Goal: Information Seeking & Learning: Learn about a topic

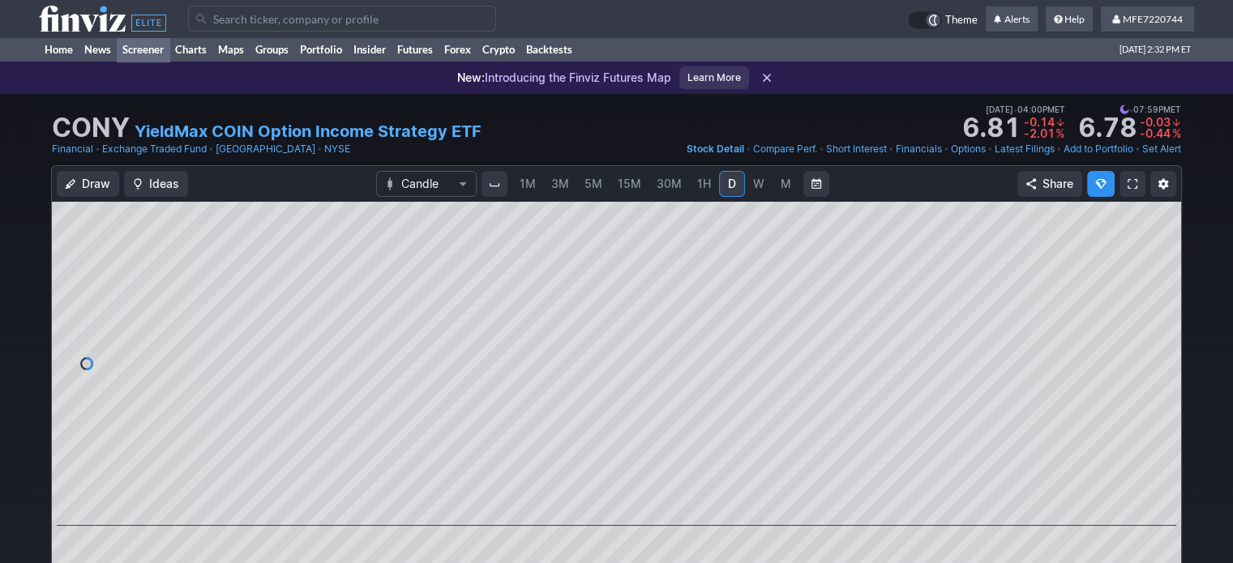
click at [136, 48] on link "Screener" at bounding box center [143, 49] width 53 height 24
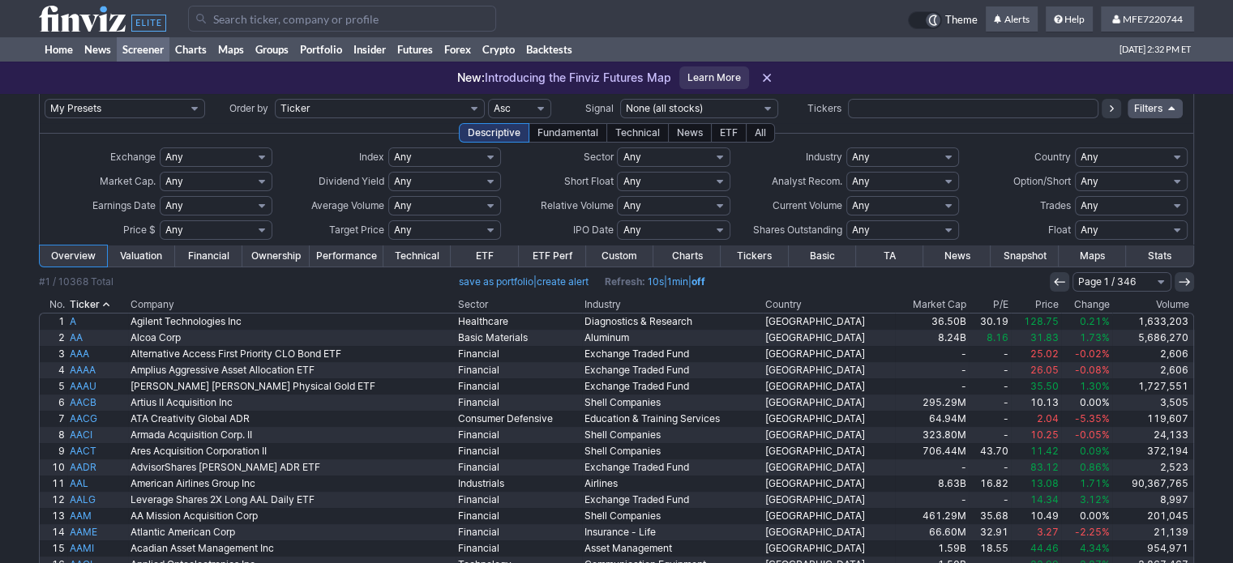
click at [493, 179] on select "Any None (0%) Positive (>0%) High (>5%) Very High (>10%) Over 1% Over 2% Over 3…" at bounding box center [444, 181] width 113 height 19
select select "veryhigh"
click at [388, 172] on select "Any None (0%) Positive (>0%) High (>5%) Very High (>10%) Over 1% Over 2% Over 3…" at bounding box center [444, 181] width 113 height 19
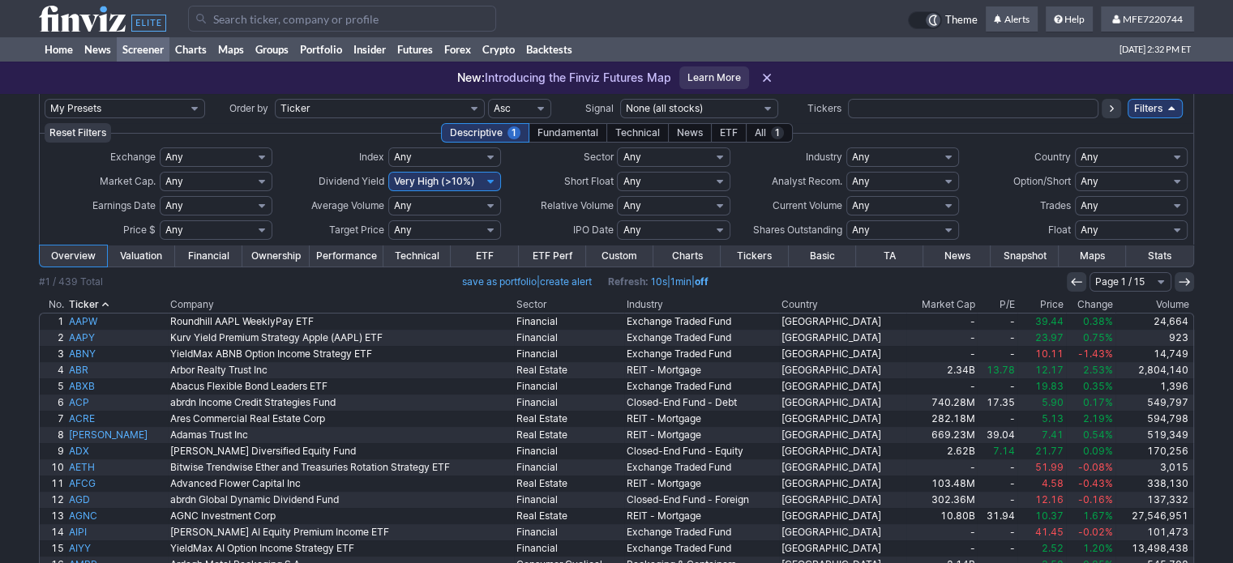
click at [488, 209] on select "Any Under 50K Under 100K Under 500K Under 750K Under 1M Over 50K Over 100K Over…" at bounding box center [444, 205] width 113 height 19
select select "o100"
click at [388, 196] on select "Any Under 50K Under 100K Under 500K Under 750K Under 1M Over 50K Over 100K Over…" at bounding box center [444, 205] width 113 height 19
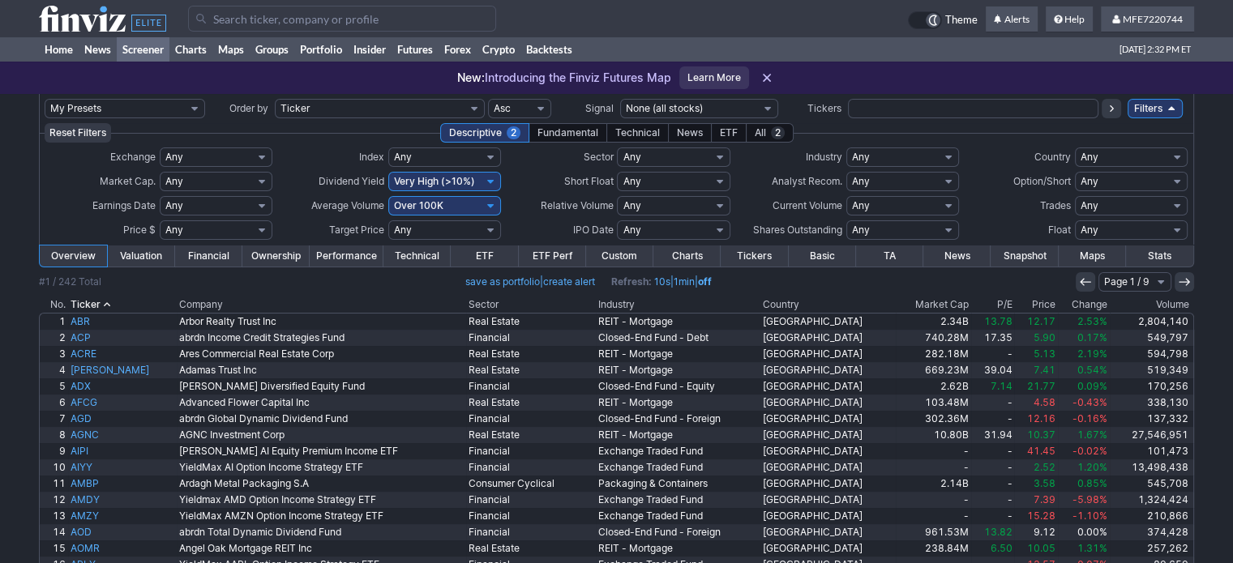
click at [195, 297] on th "Company" at bounding box center [322, 305] width 290 height 16
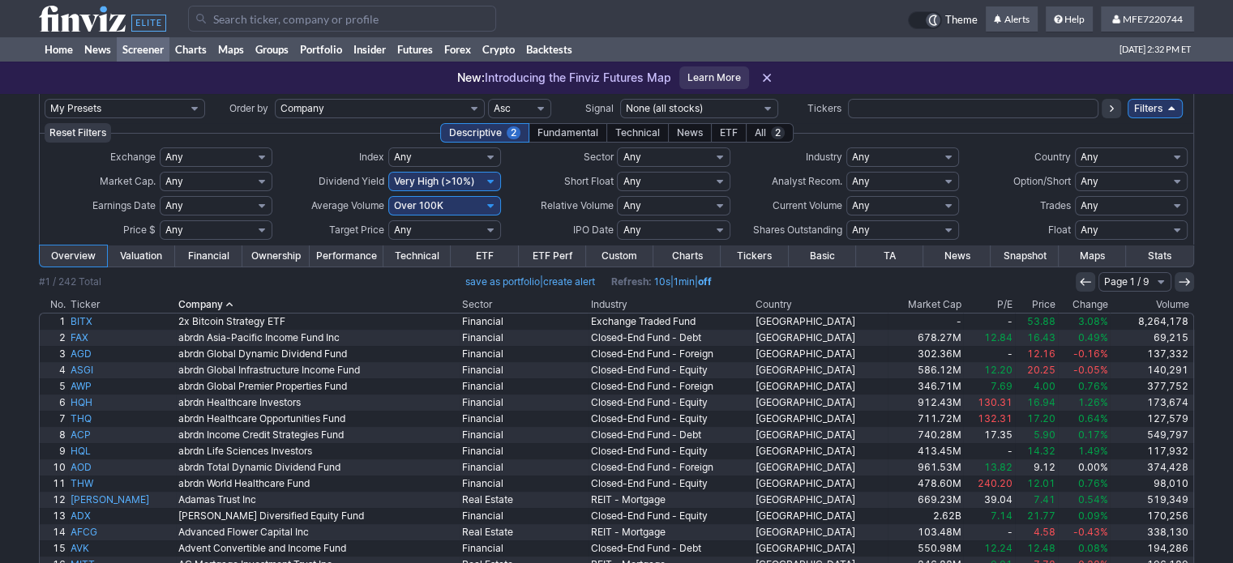
click at [223, 302] on icon at bounding box center [229, 304] width 13 height 13
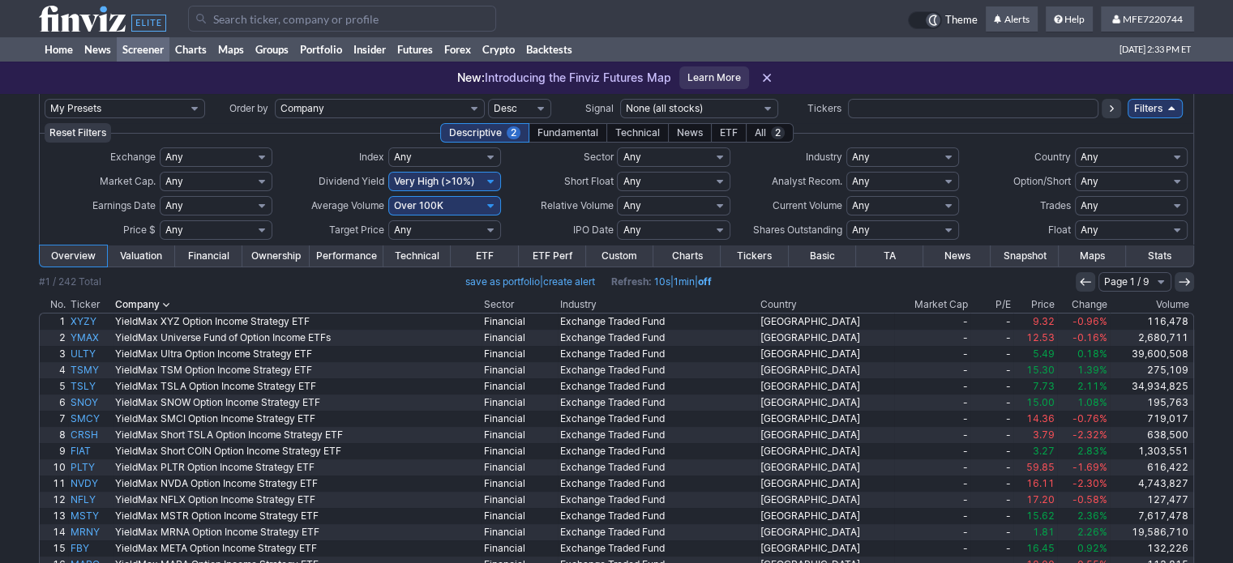
click at [499, 253] on link "ETF" at bounding box center [484, 256] width 67 height 21
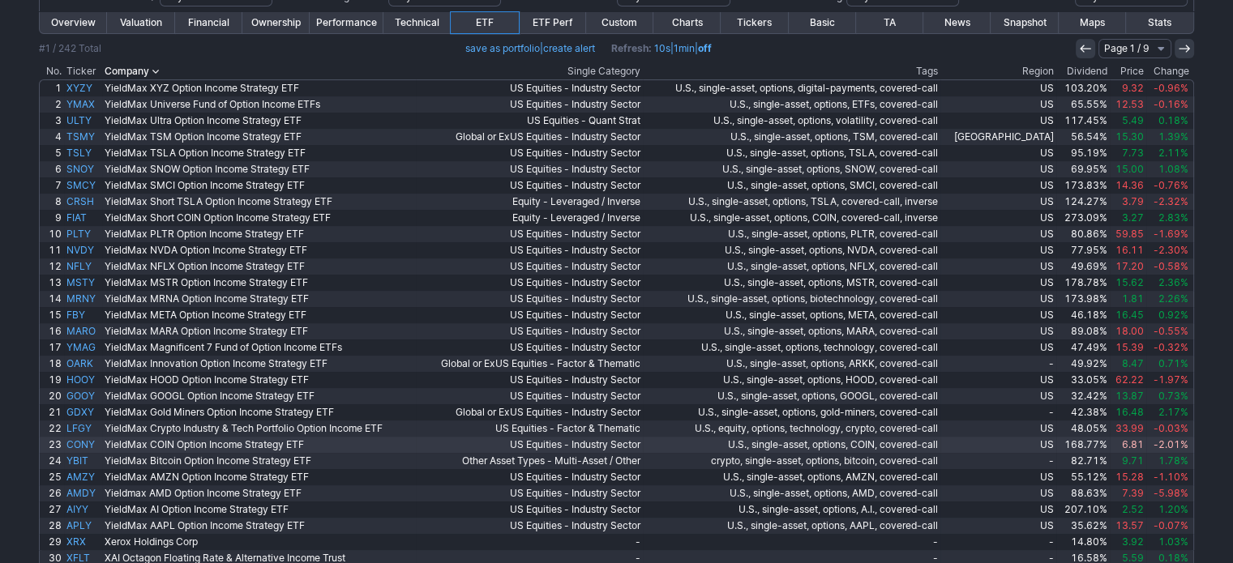
scroll to position [216, 0]
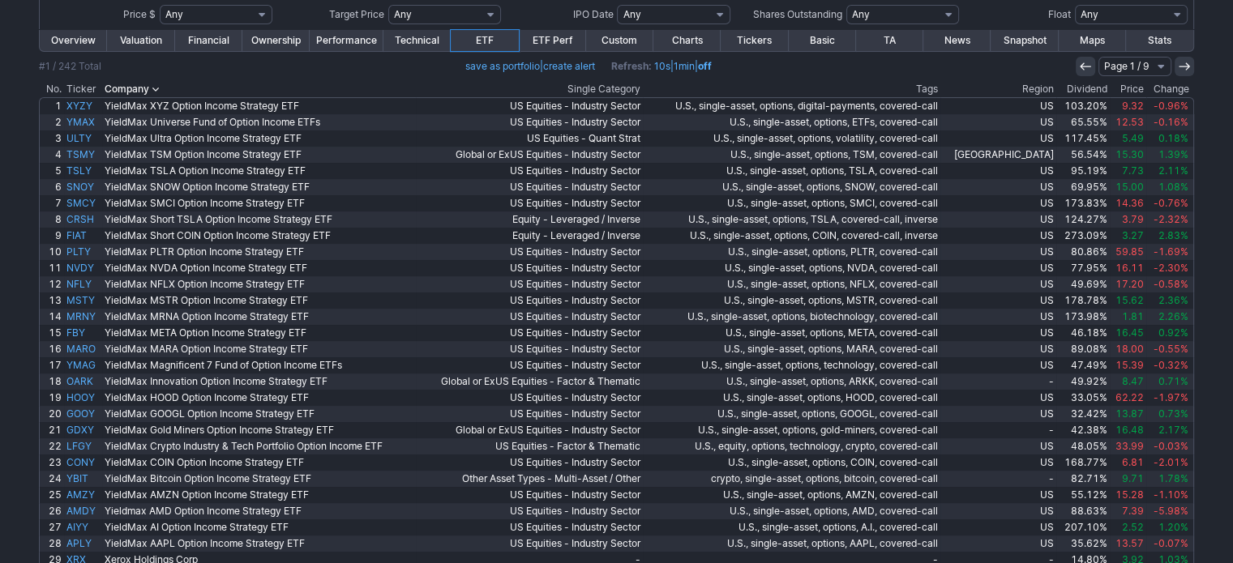
drag, startPoint x: 143, startPoint y: 205, endPoint x: 559, endPoint y: 62, distance: 440.3
click at [144, 203] on link "YieldMax SMCI Option Income Strategy ETF" at bounding box center [259, 203] width 314 height 16
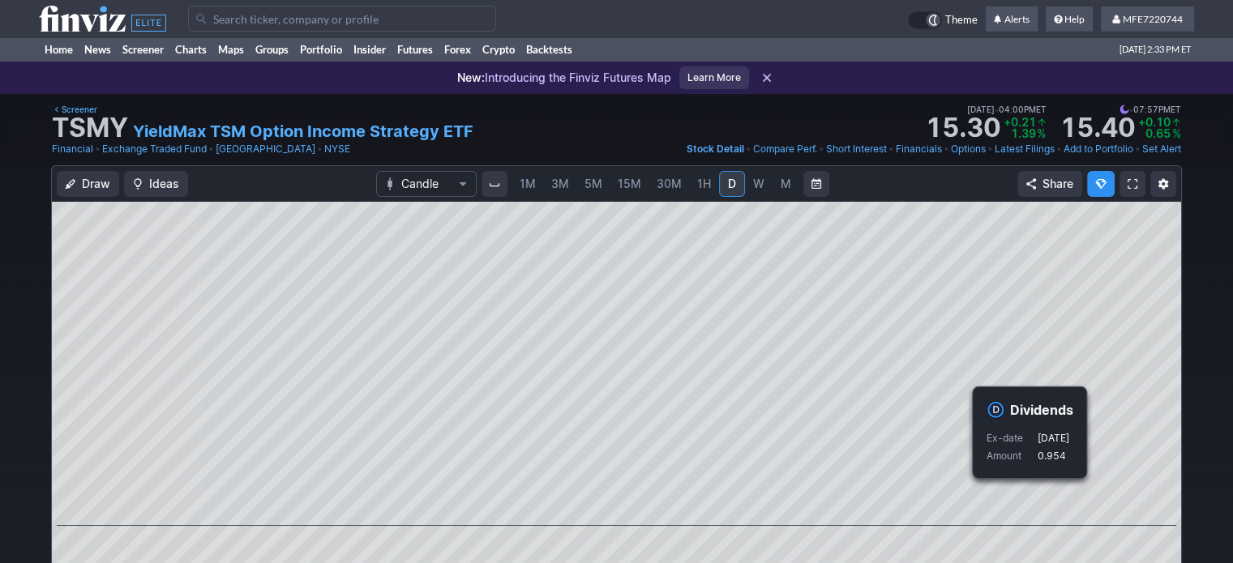
click at [1112, 148] on link "Add to Portfolio" at bounding box center [1098, 149] width 70 height 16
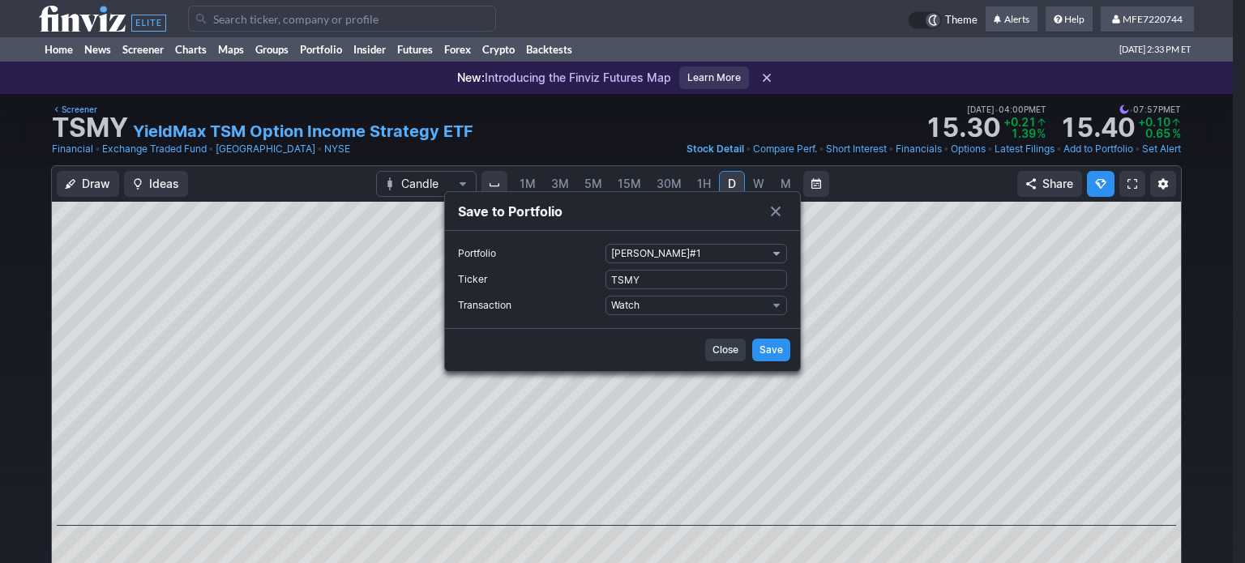
drag, startPoint x: 776, startPoint y: 250, endPoint x: 700, endPoint y: 317, distance: 101.6
click at [776, 250] on span "Portfolio" at bounding box center [777, 253] width 10 height 13
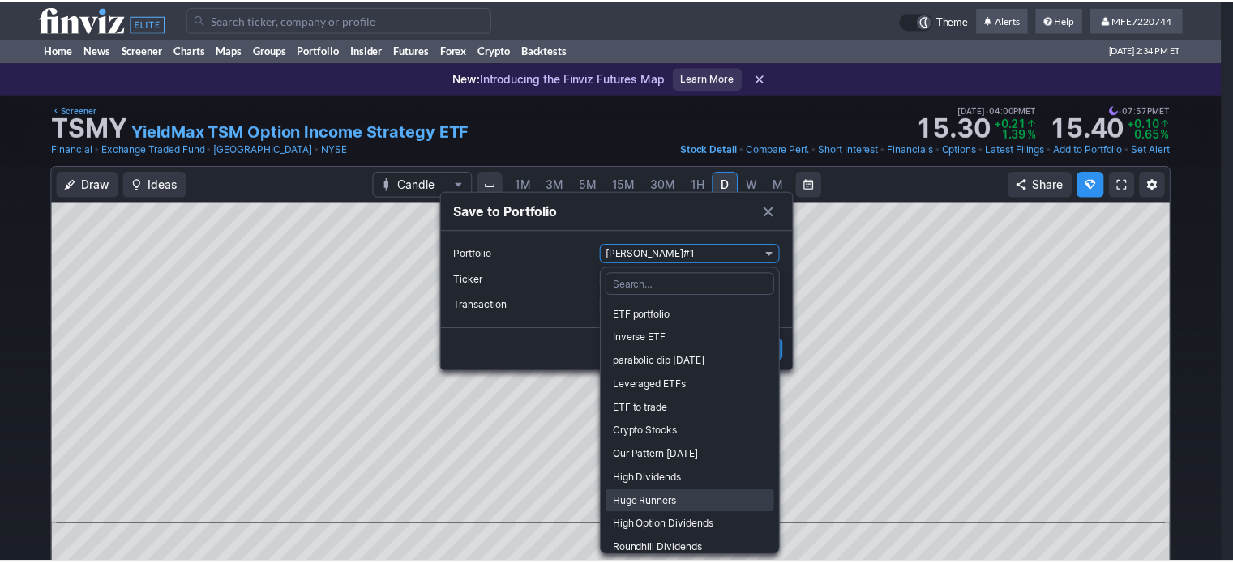
scroll to position [76, 0]
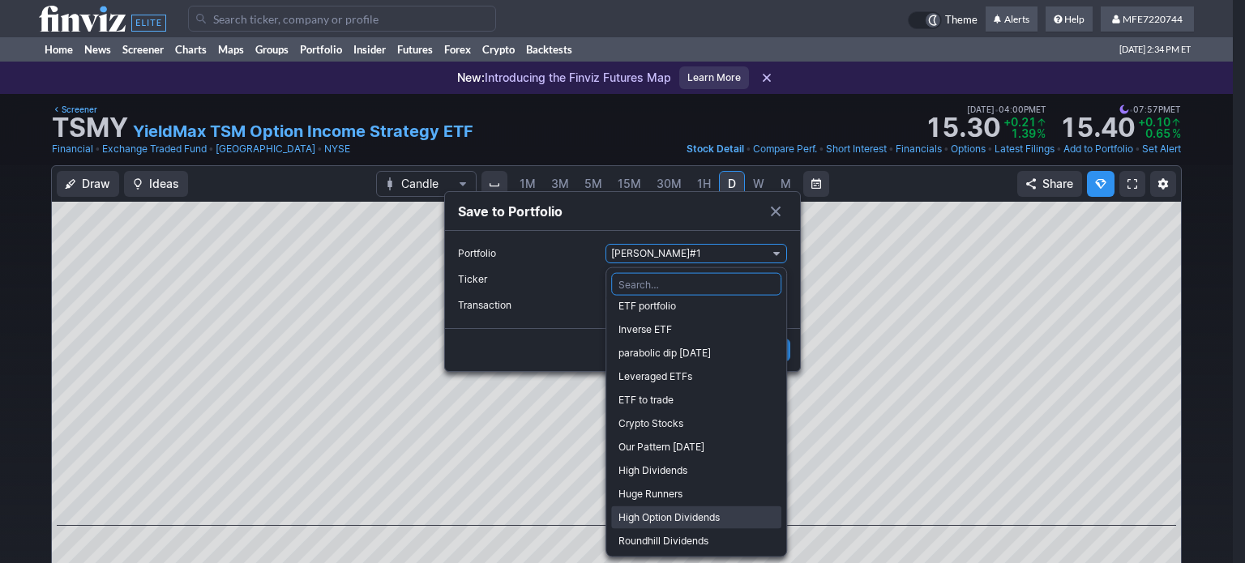
click at [664, 511] on span "High Option Dividends" at bounding box center [696, 518] width 156 height 16
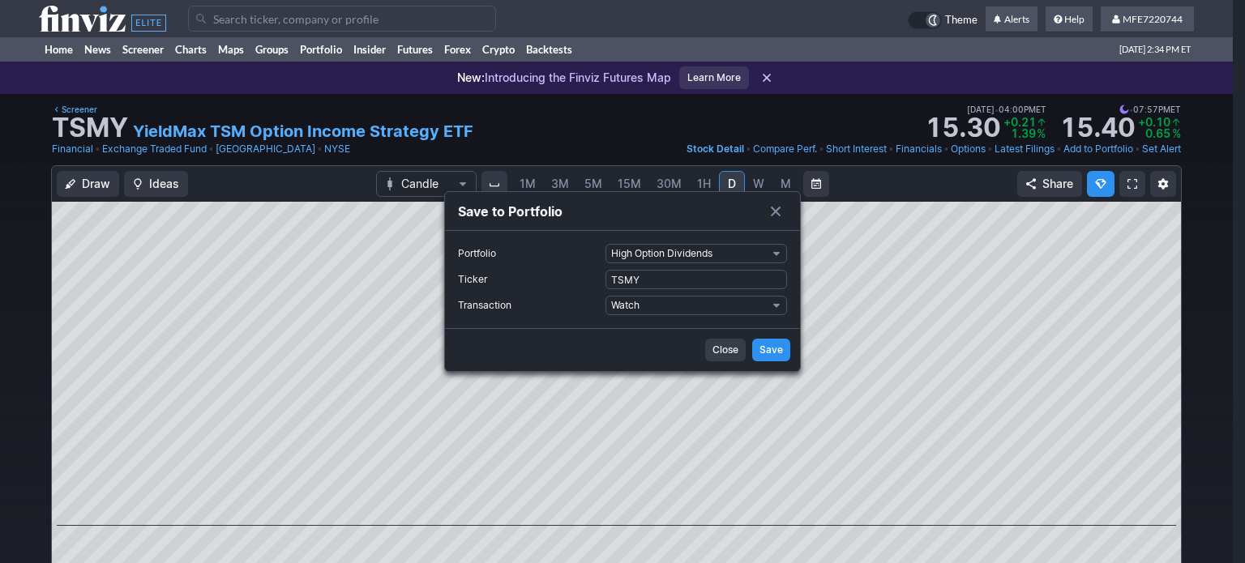
click at [765, 350] on span "Save" at bounding box center [771, 350] width 24 height 16
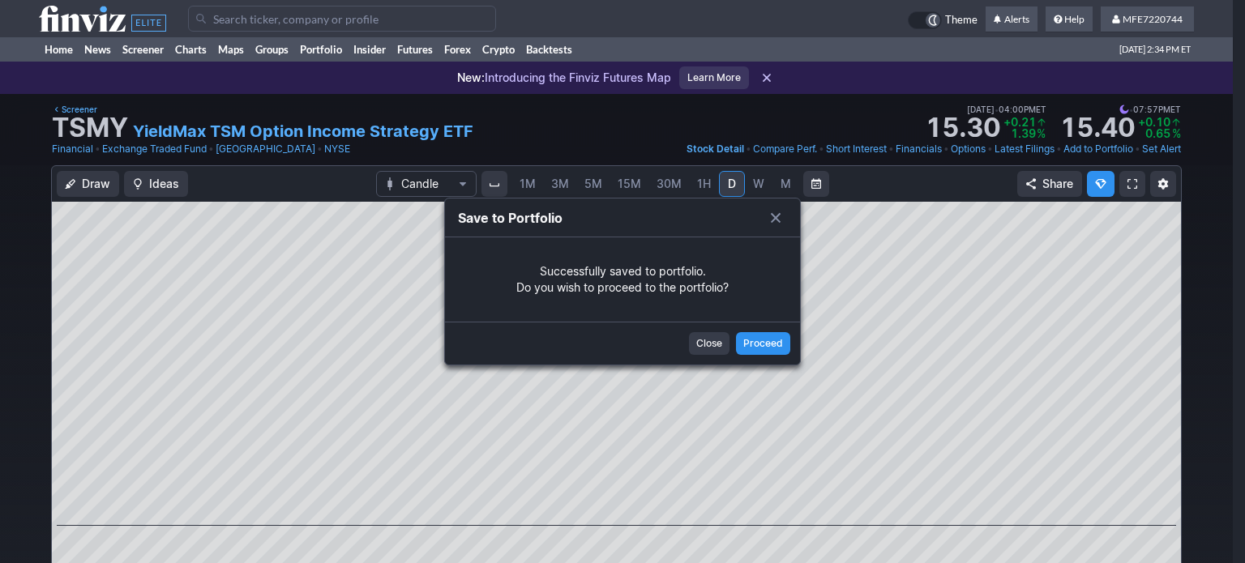
click at [703, 345] on span "Close" at bounding box center [709, 344] width 26 height 16
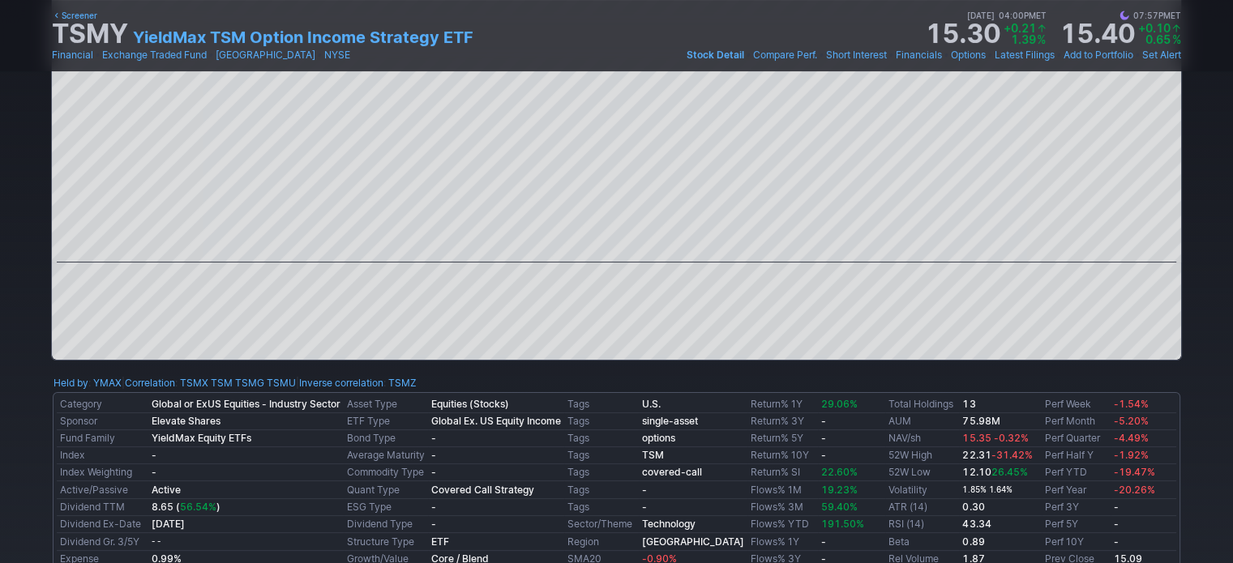
scroll to position [213, 0]
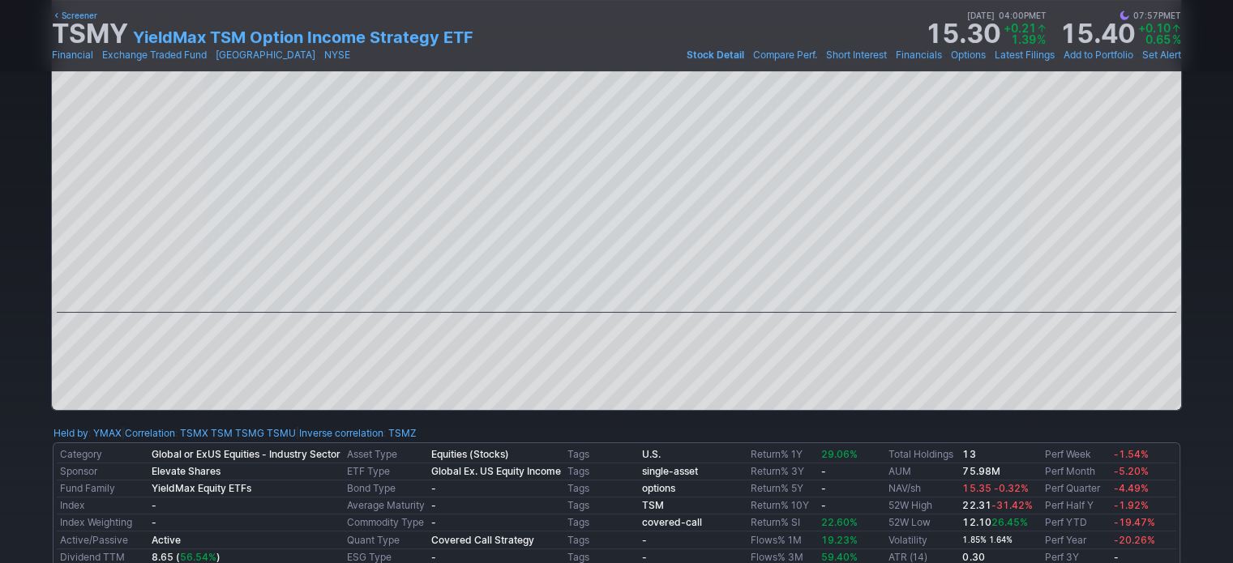
click at [353, 38] on link "YieldMax TSM Option Income Strategy ETF" at bounding box center [303, 37] width 340 height 23
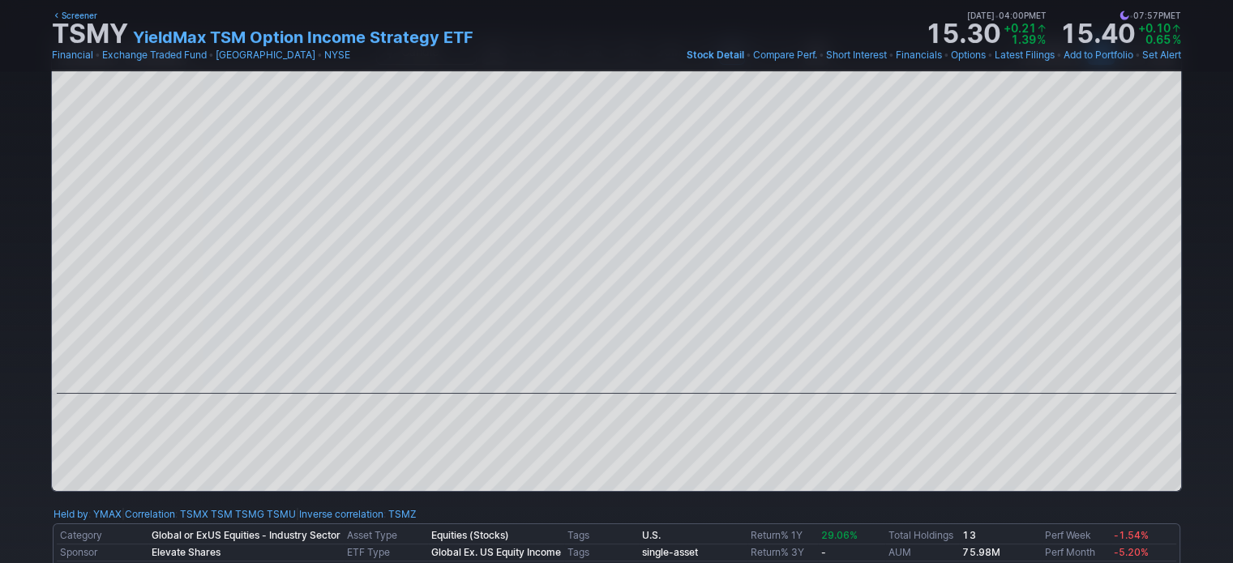
scroll to position [0, 0]
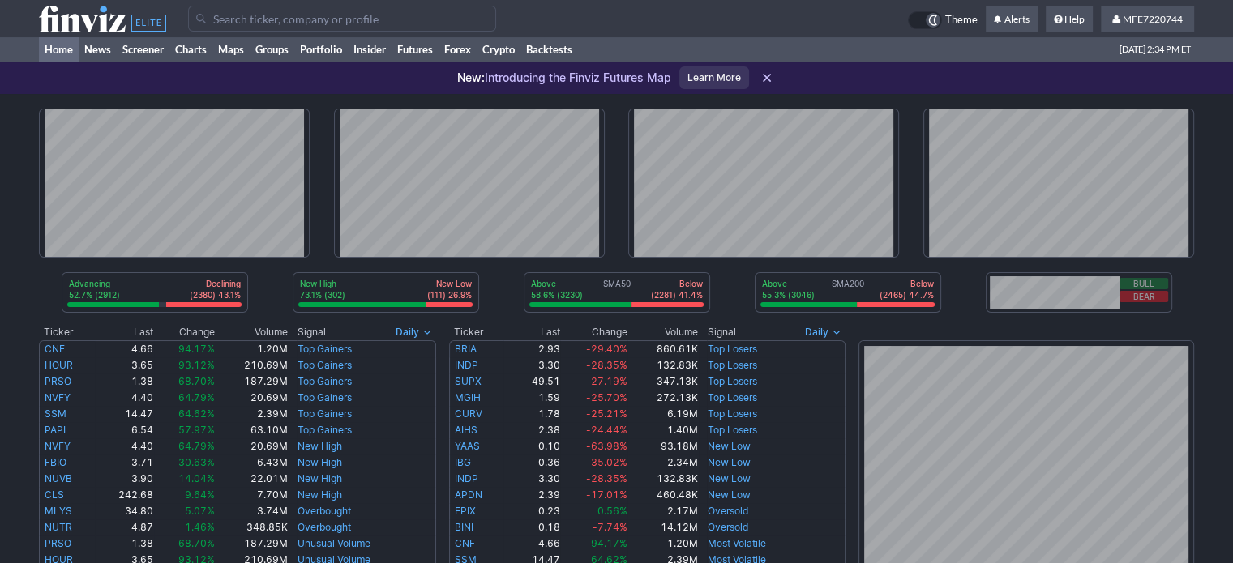
click at [338, 15] on input "Search" at bounding box center [342, 19] width 308 height 26
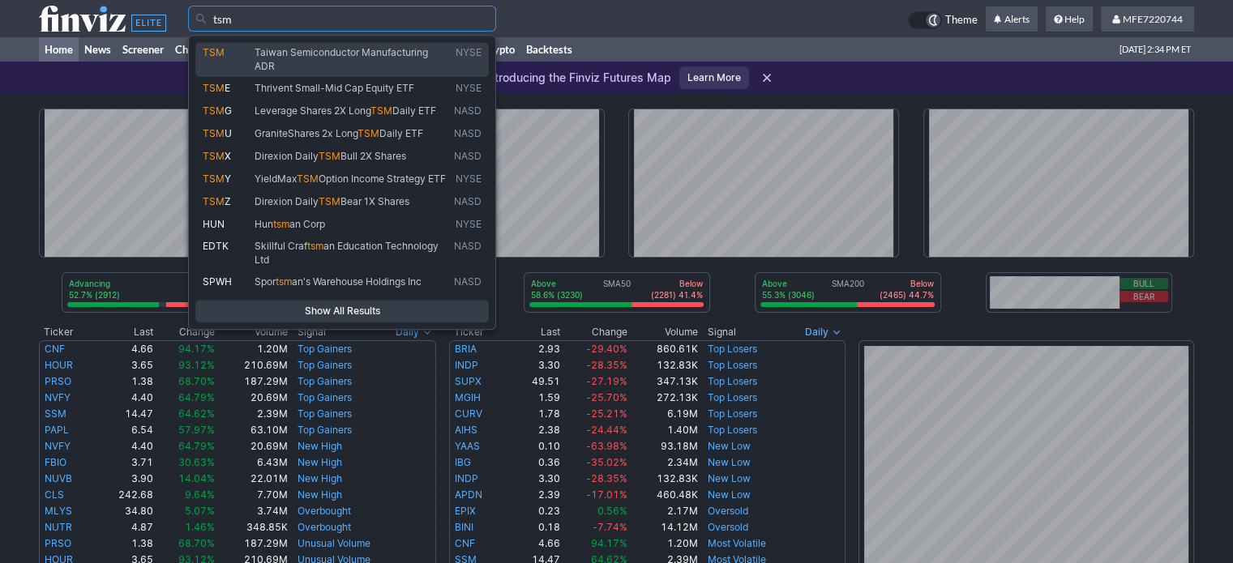
click at [340, 53] on span "Taiwan Semiconductor Manufacturing ADR" at bounding box center [340, 58] width 173 height 25
type input "TSM"
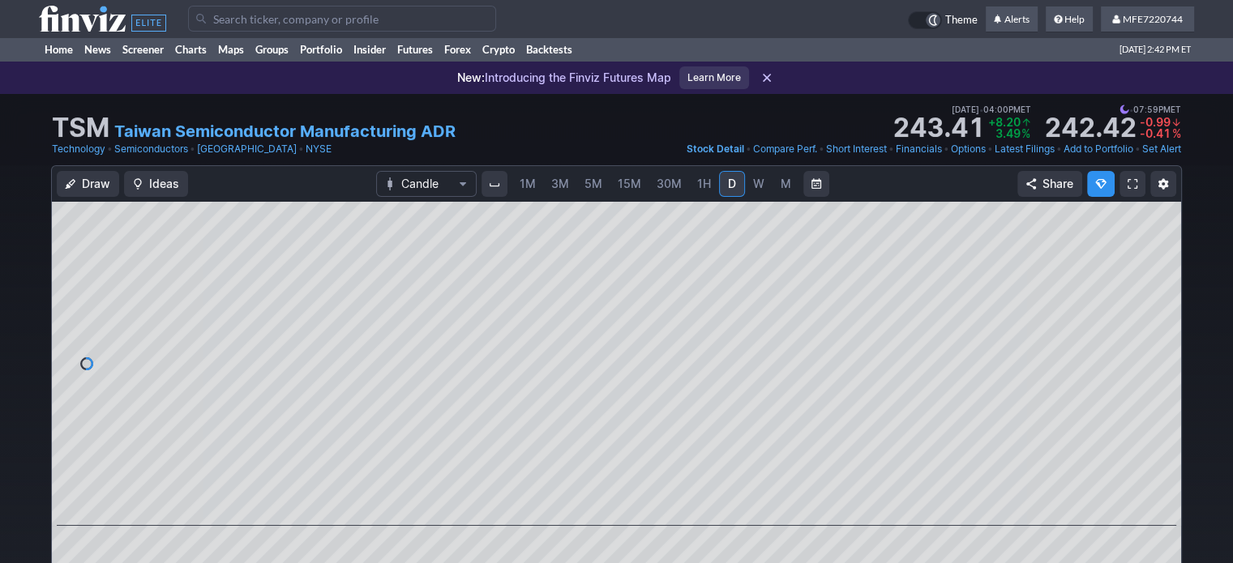
click at [454, 15] on input "Search" at bounding box center [342, 19] width 308 height 26
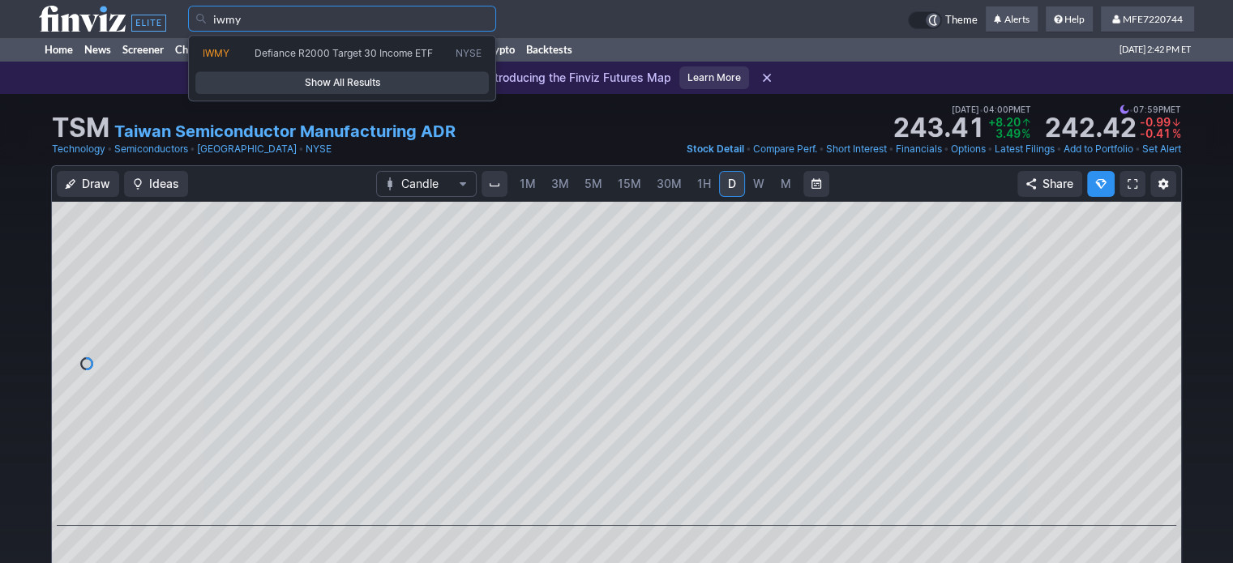
type input "iwmy"
click at [421, 80] on span "Show All Results" at bounding box center [342, 83] width 279 height 16
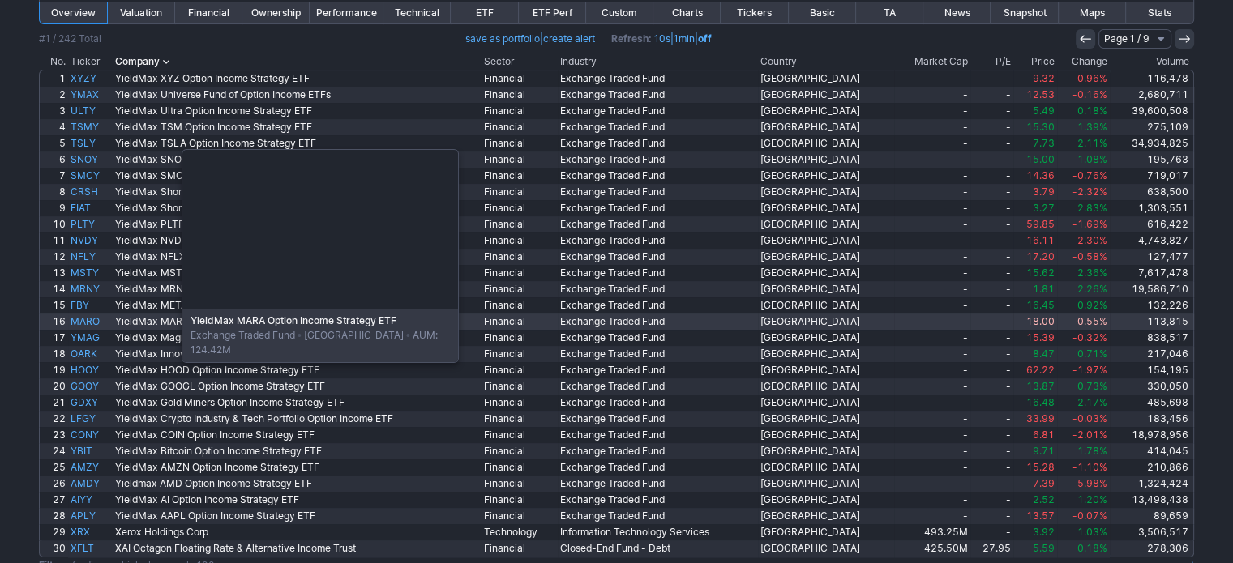
scroll to position [297, 0]
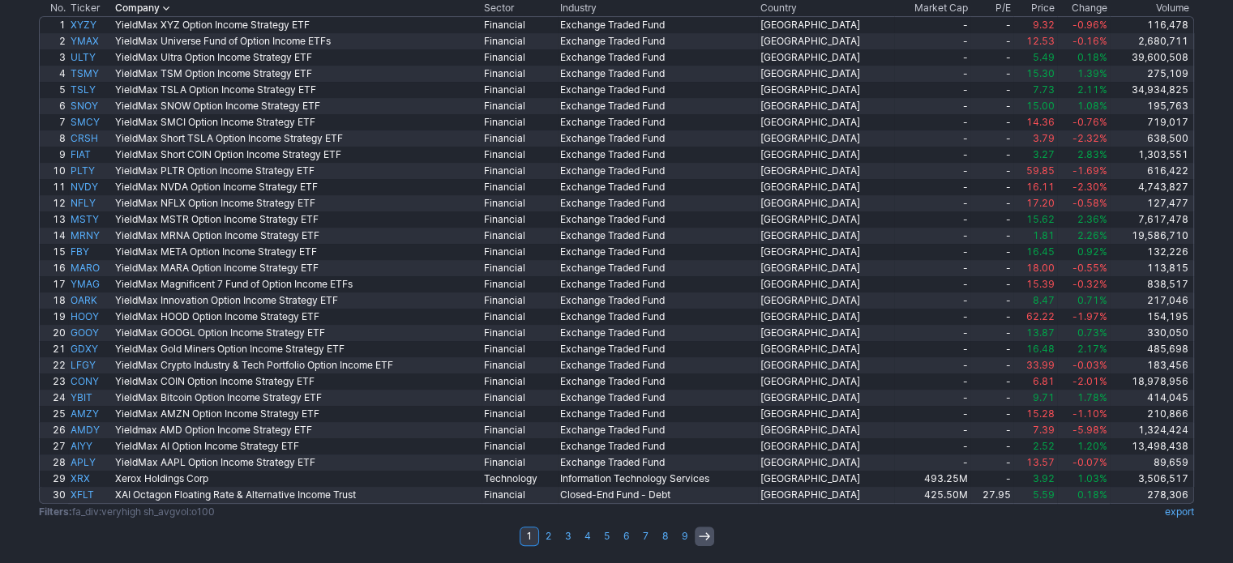
click at [703, 538] on icon at bounding box center [704, 536] width 13 height 13
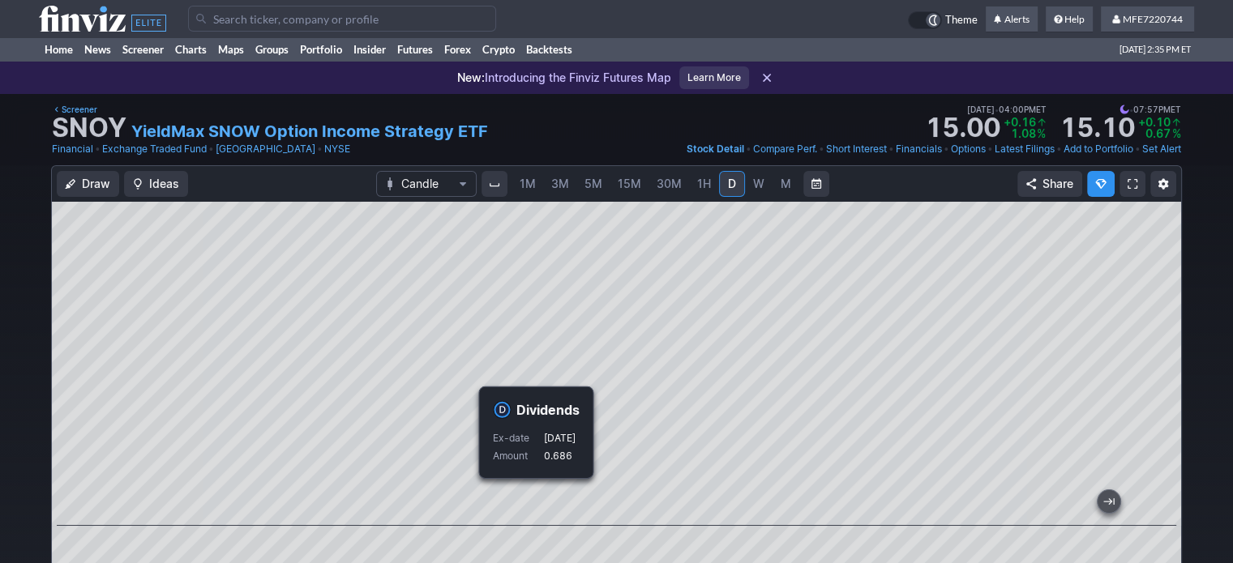
click at [1096, 152] on link "Add to Portfolio" at bounding box center [1098, 149] width 70 height 16
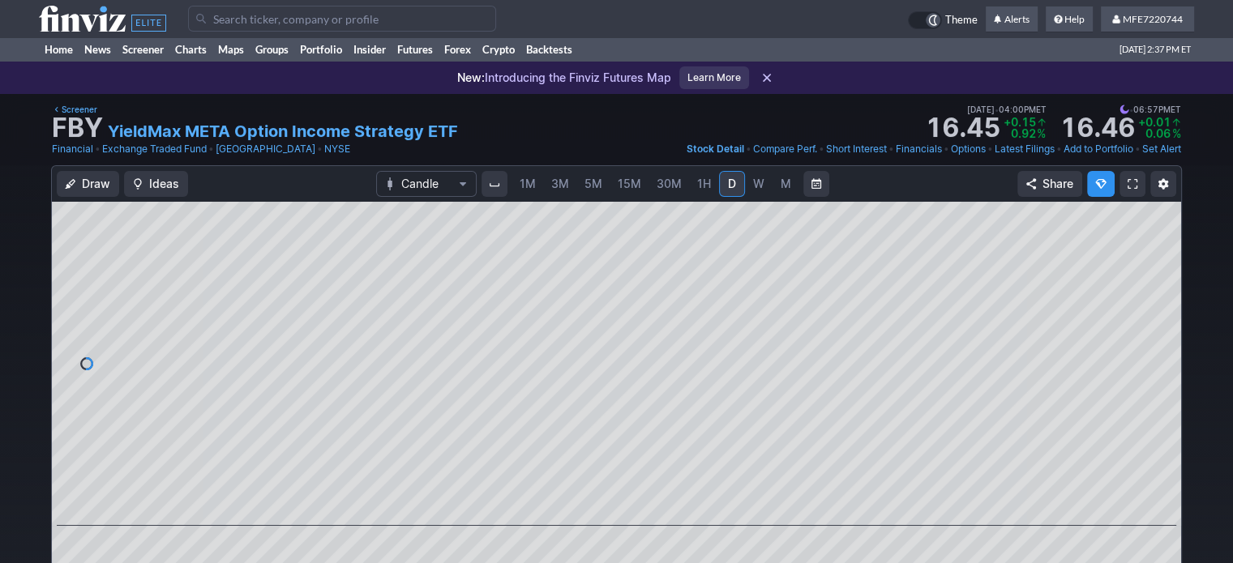
click at [783, 186] on span "M" at bounding box center [785, 184] width 11 height 14
click at [728, 184] on span "D" at bounding box center [732, 184] width 8 height 14
click at [1108, 151] on link "Add to Portfolio" at bounding box center [1098, 149] width 70 height 16
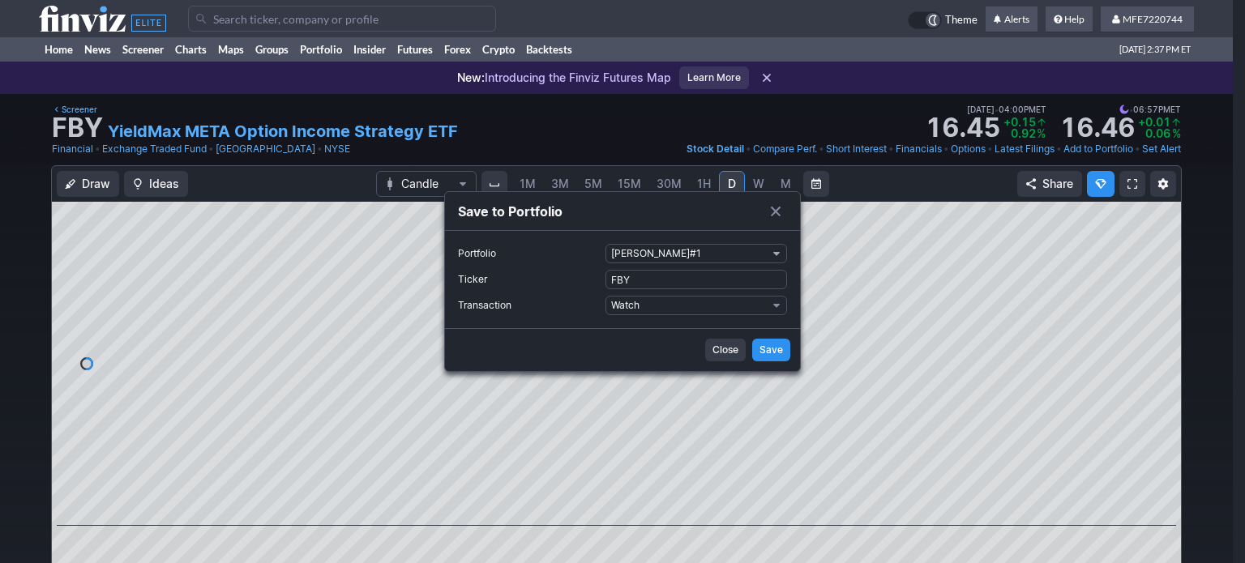
click at [778, 252] on span "Portfolio" at bounding box center [777, 253] width 10 height 13
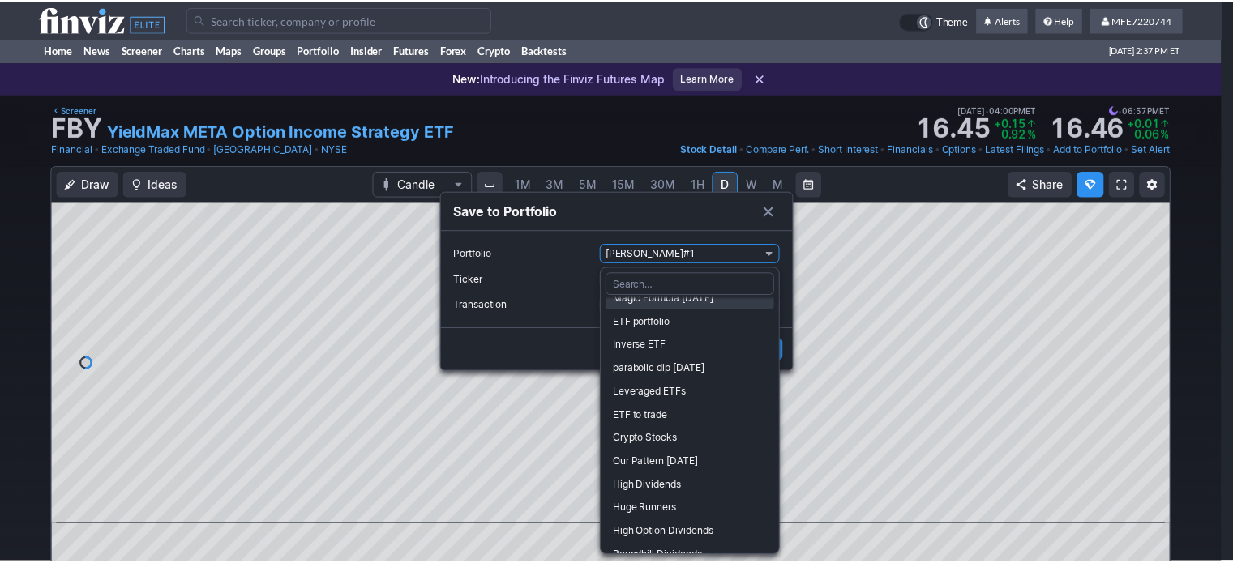
scroll to position [76, 0]
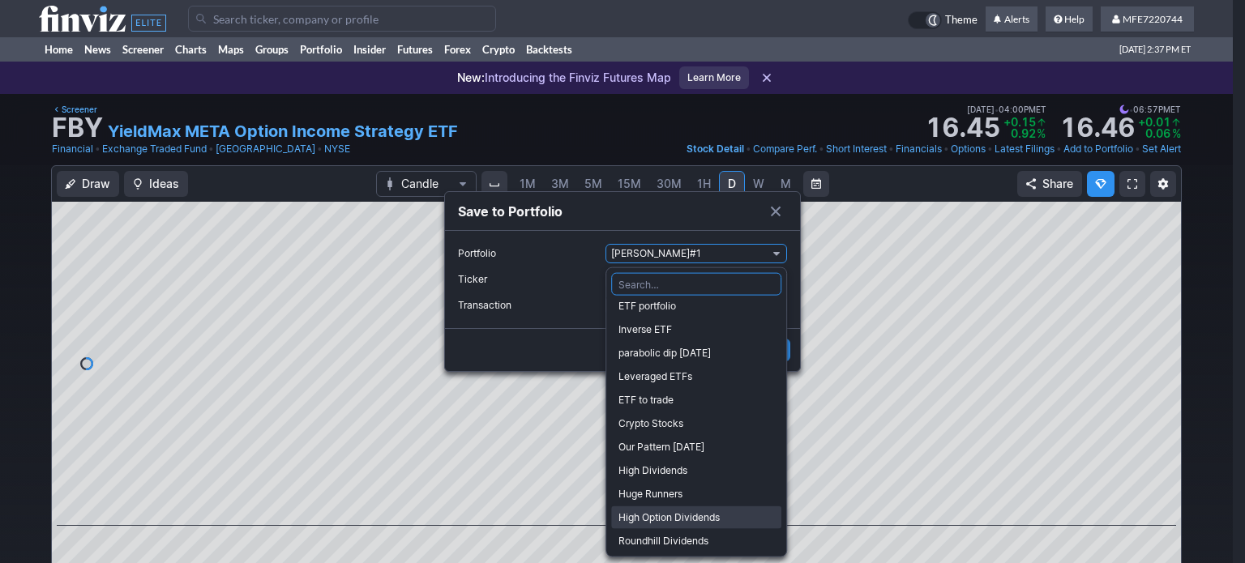
click at [694, 517] on span "High Option Dividends" at bounding box center [696, 518] width 156 height 16
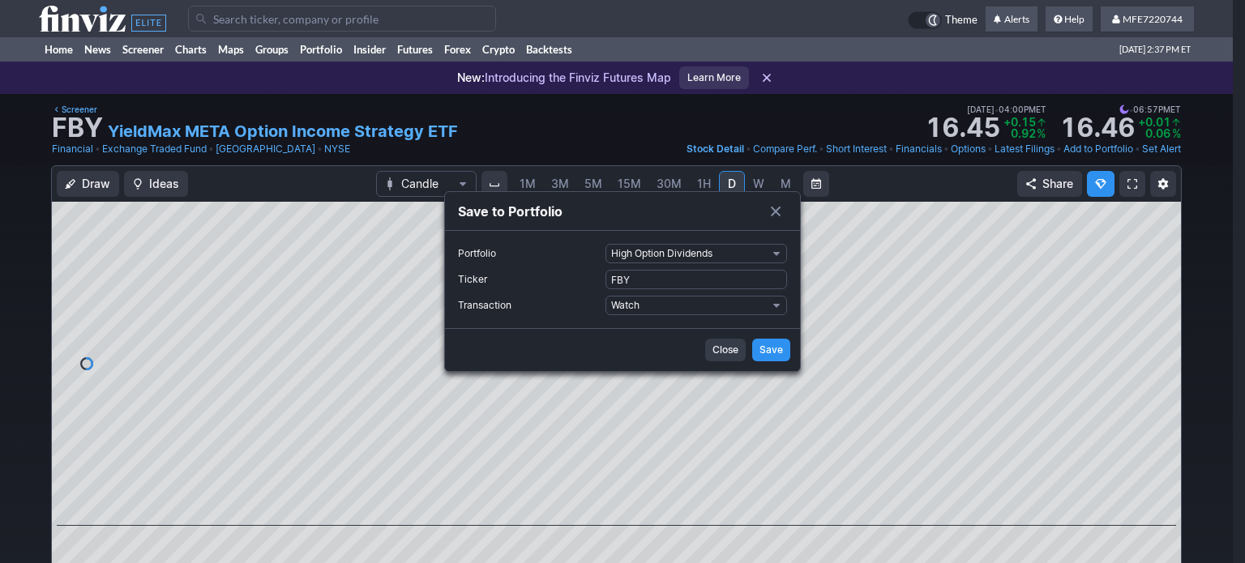
click at [765, 349] on span "Save" at bounding box center [771, 350] width 24 height 16
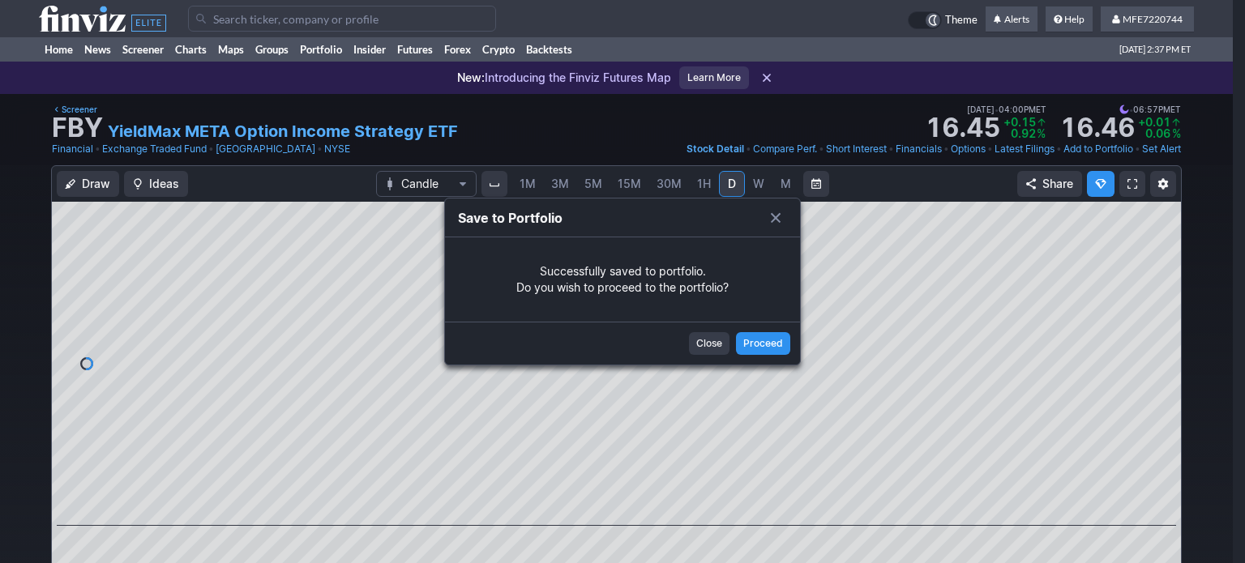
click at [700, 344] on span "Close" at bounding box center [709, 344] width 26 height 16
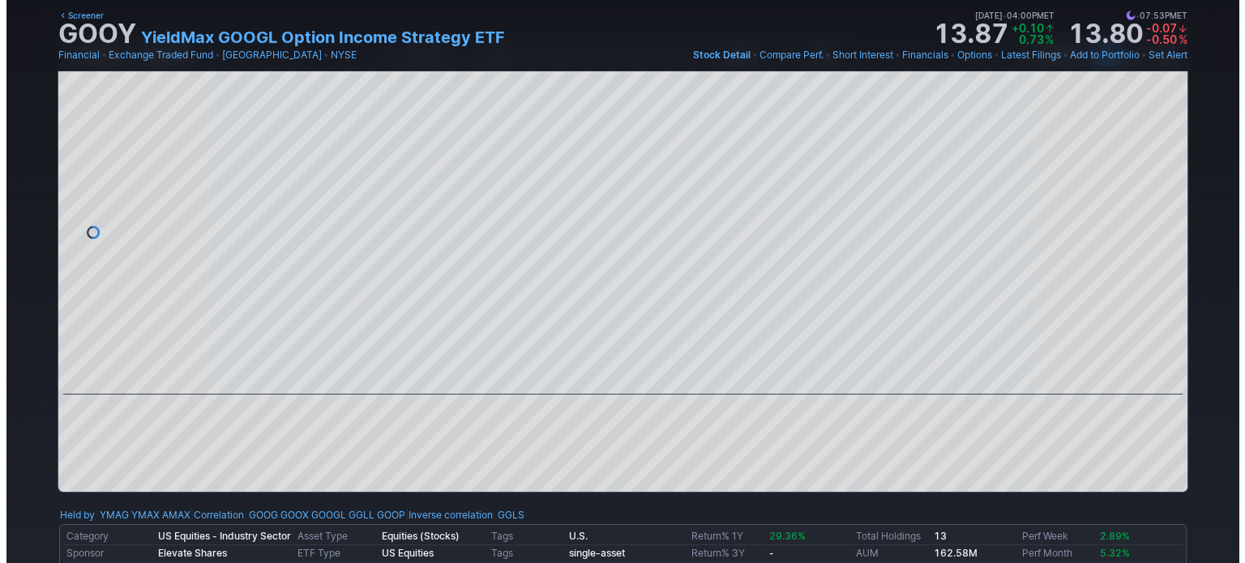
scroll to position [81, 0]
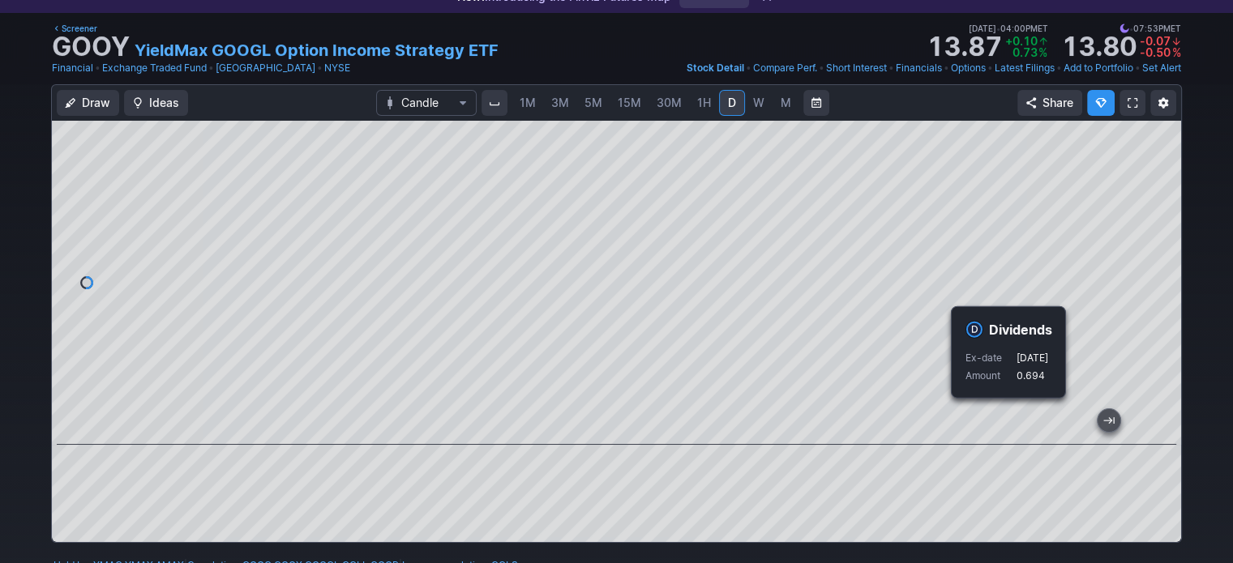
click at [1108, 71] on link "Add to Portfolio" at bounding box center [1098, 68] width 70 height 16
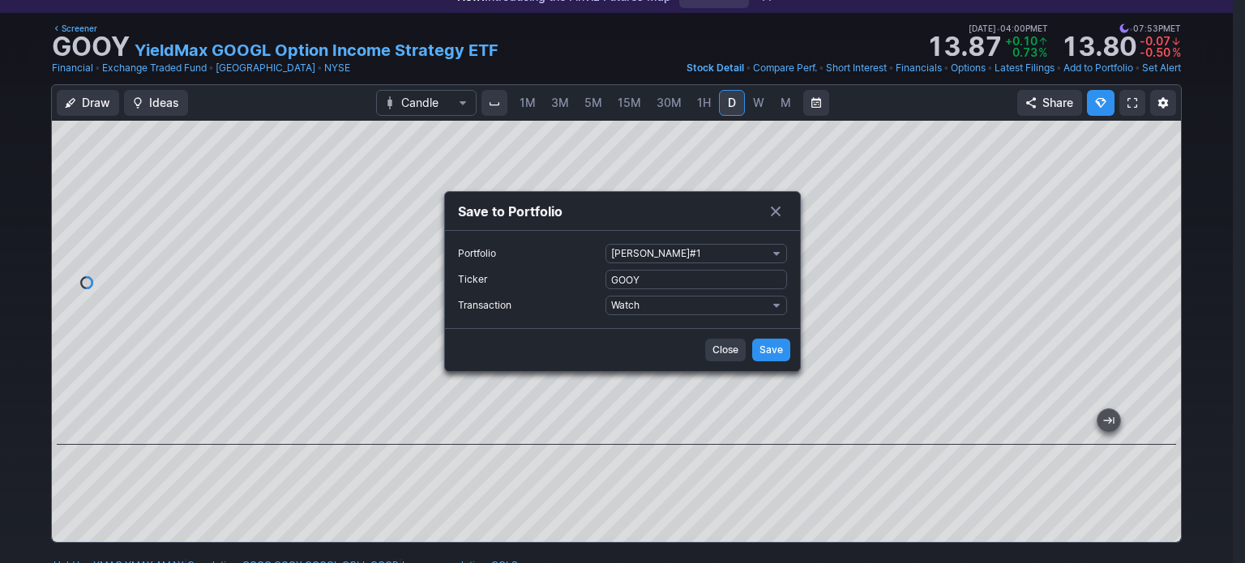
click at [775, 253] on span "Portfolio" at bounding box center [777, 253] width 10 height 13
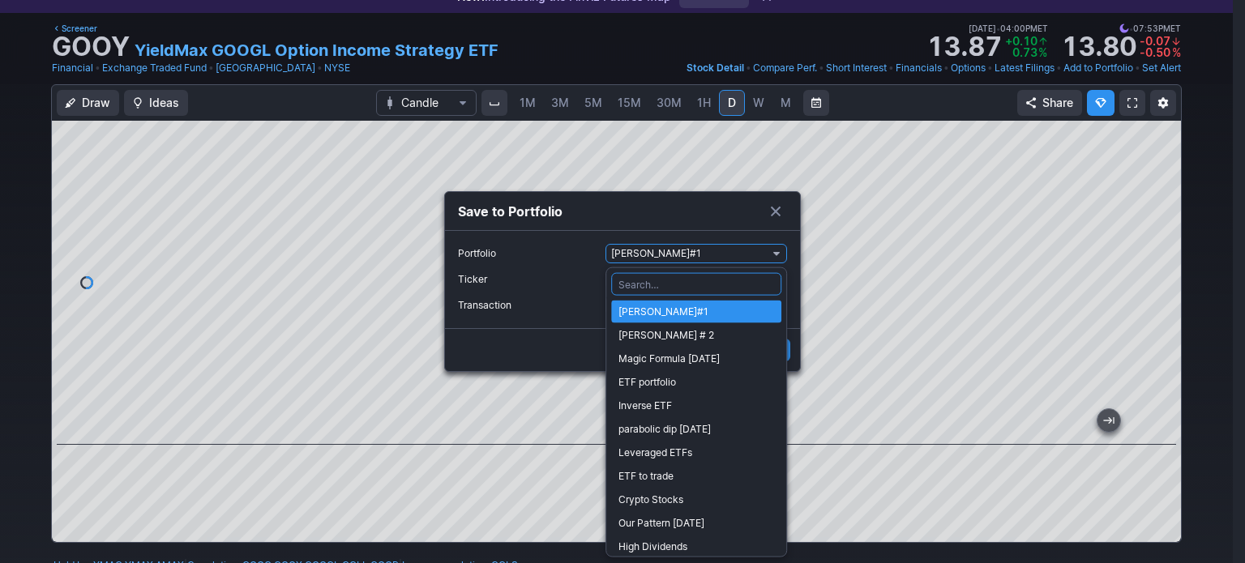
click at [775, 253] on div at bounding box center [622, 281] width 1245 height 563
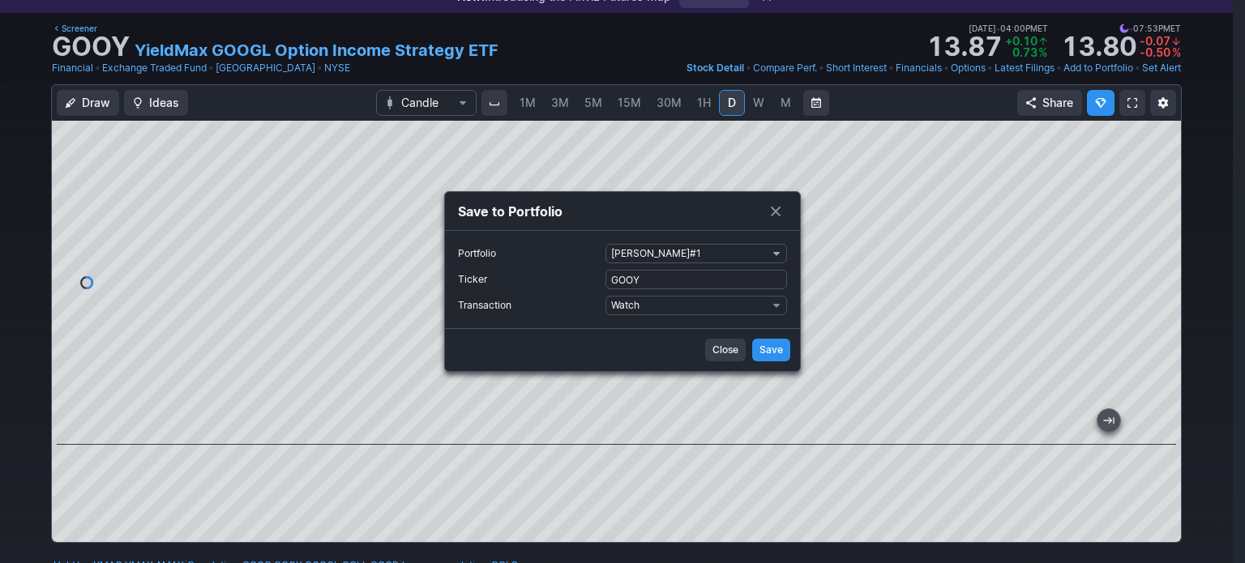
click at [776, 254] on span "Portfolio" at bounding box center [777, 253] width 10 height 13
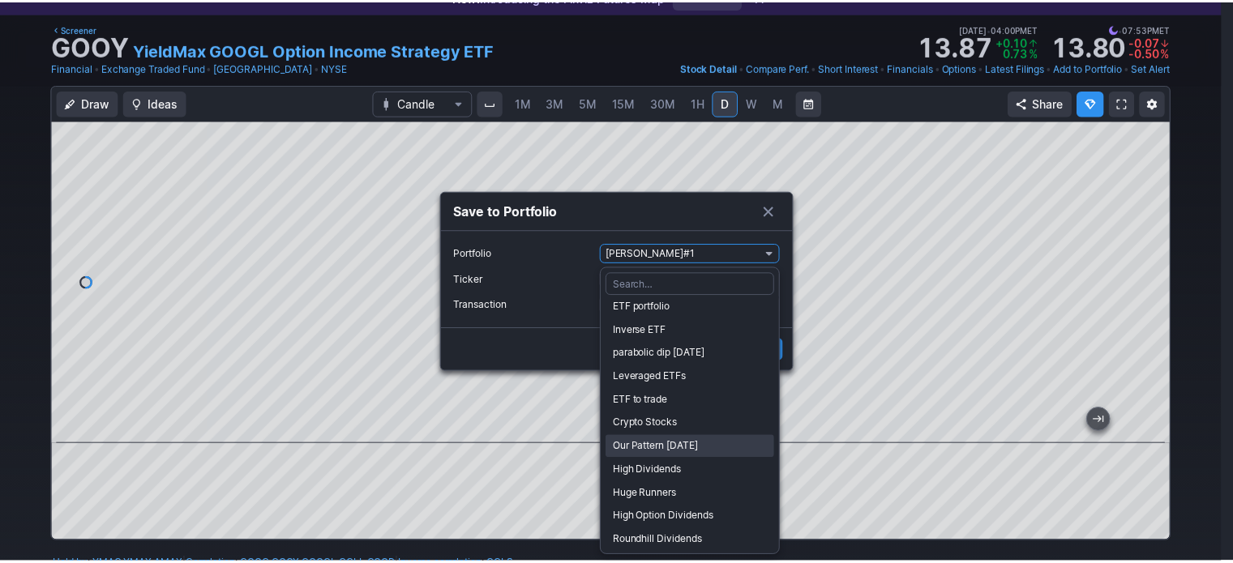
scroll to position [76, 0]
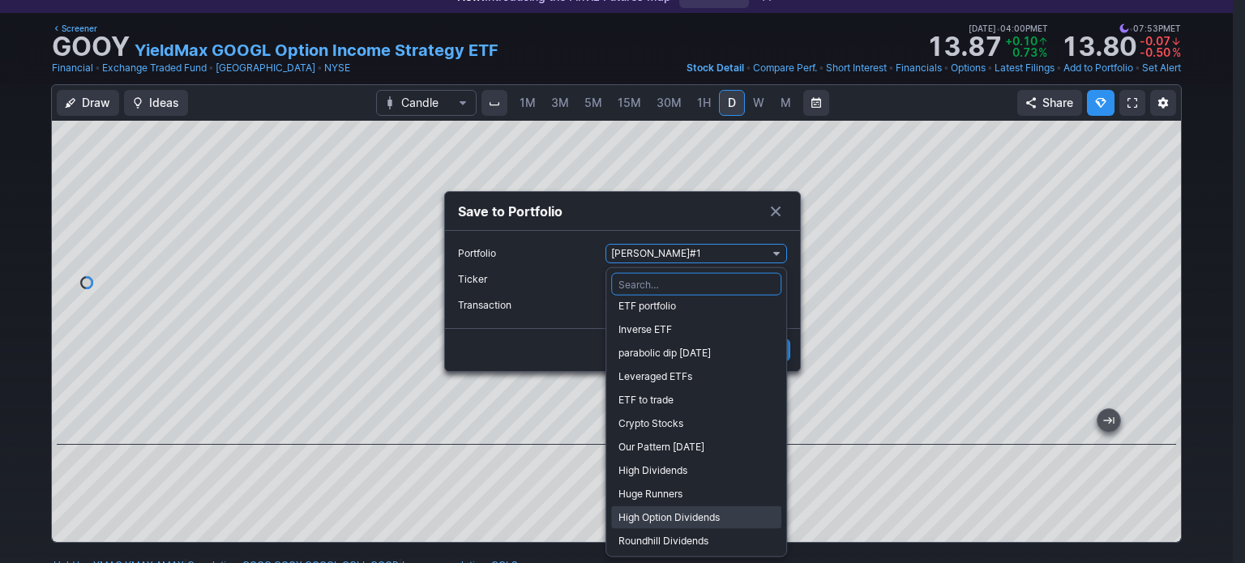
click at [665, 517] on span "High Option Dividends" at bounding box center [696, 518] width 156 height 16
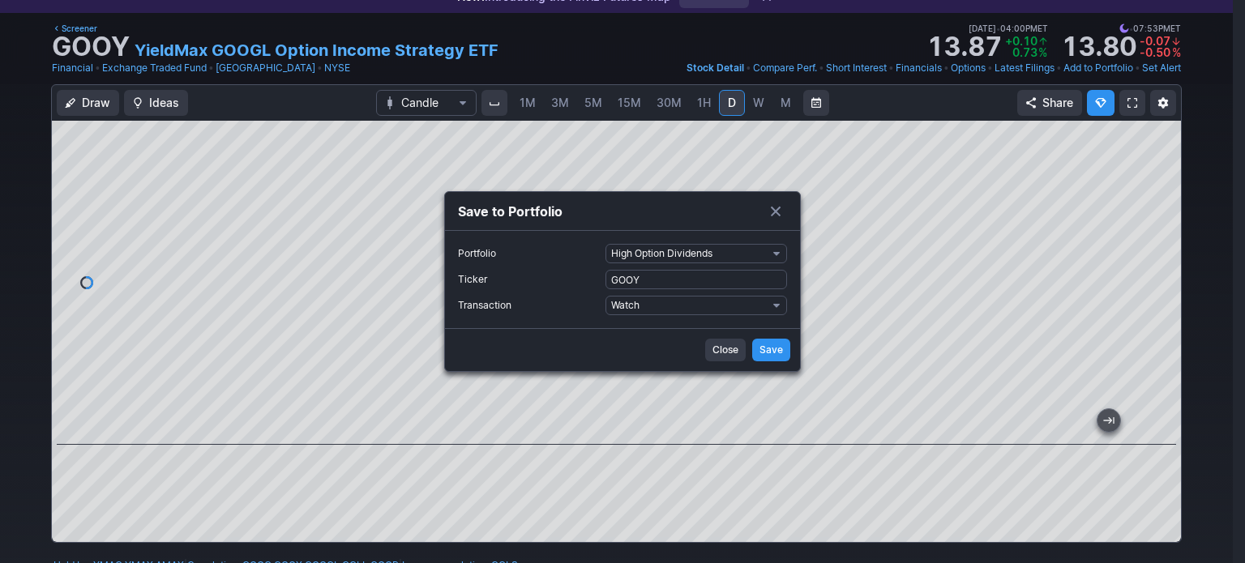
click at [772, 353] on span "Save" at bounding box center [771, 350] width 24 height 16
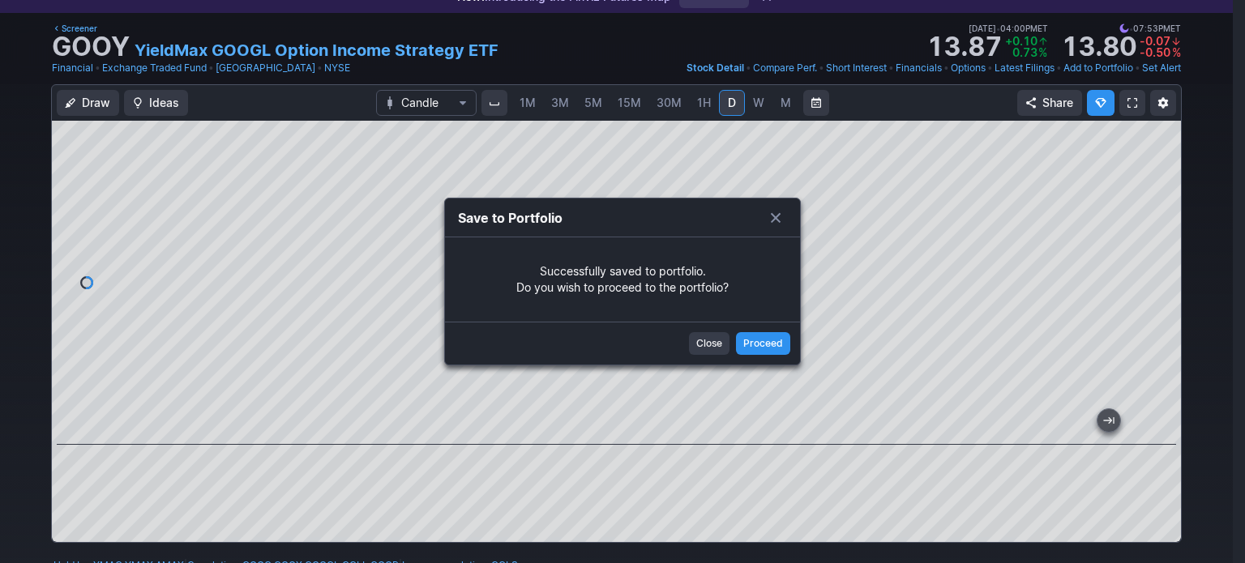
click at [705, 340] on span "Close" at bounding box center [709, 344] width 26 height 16
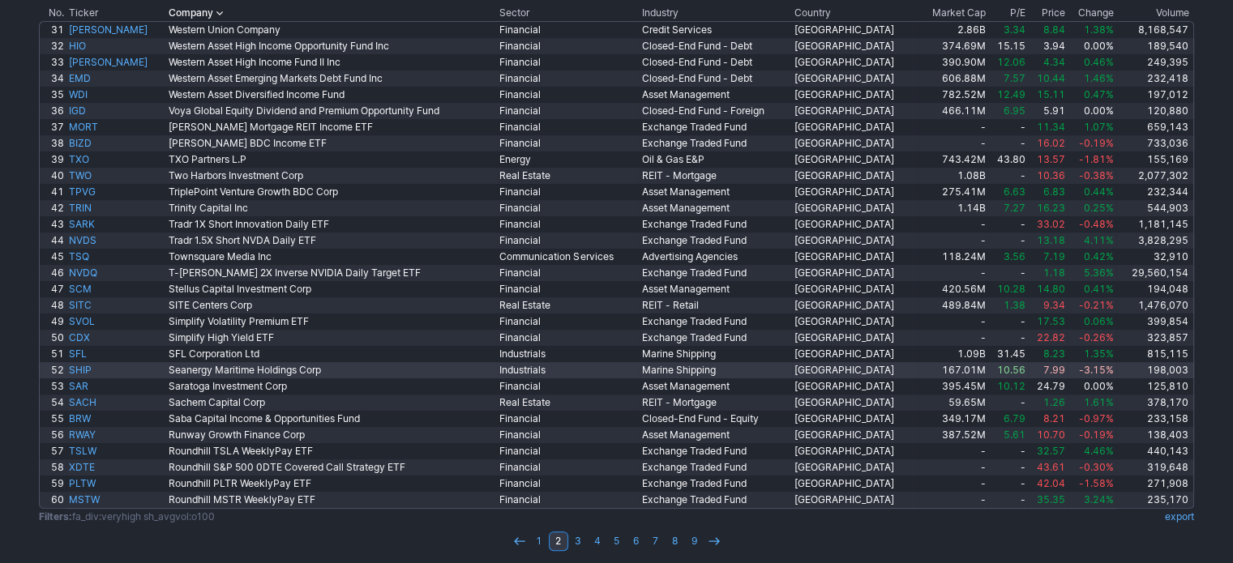
scroll to position [297, 0]
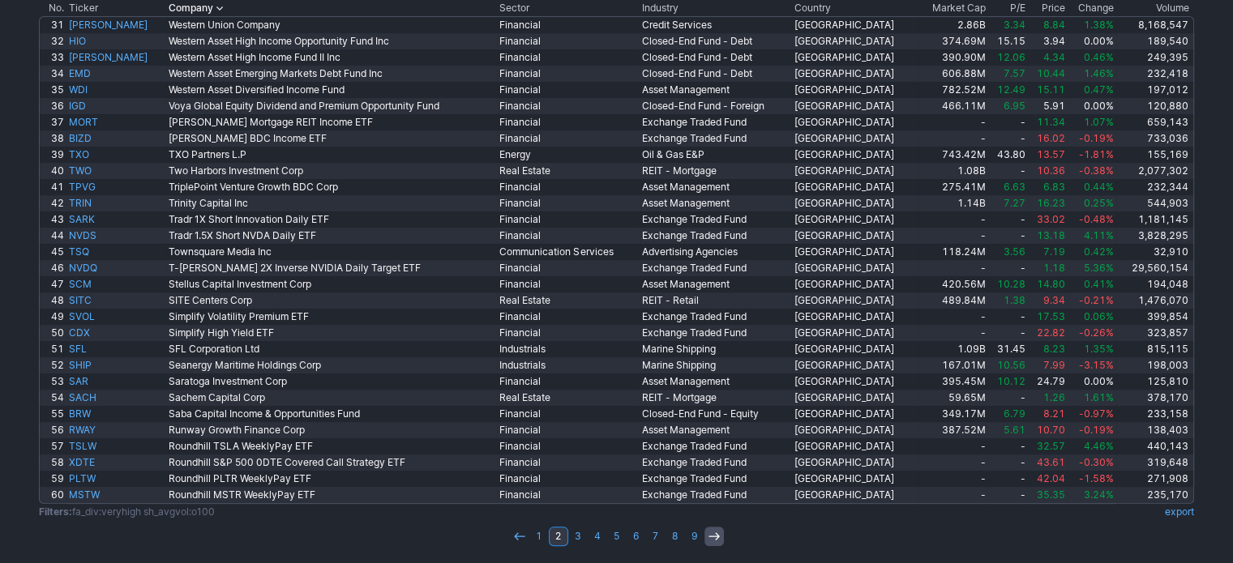
click at [717, 533] on icon at bounding box center [714, 536] width 13 height 13
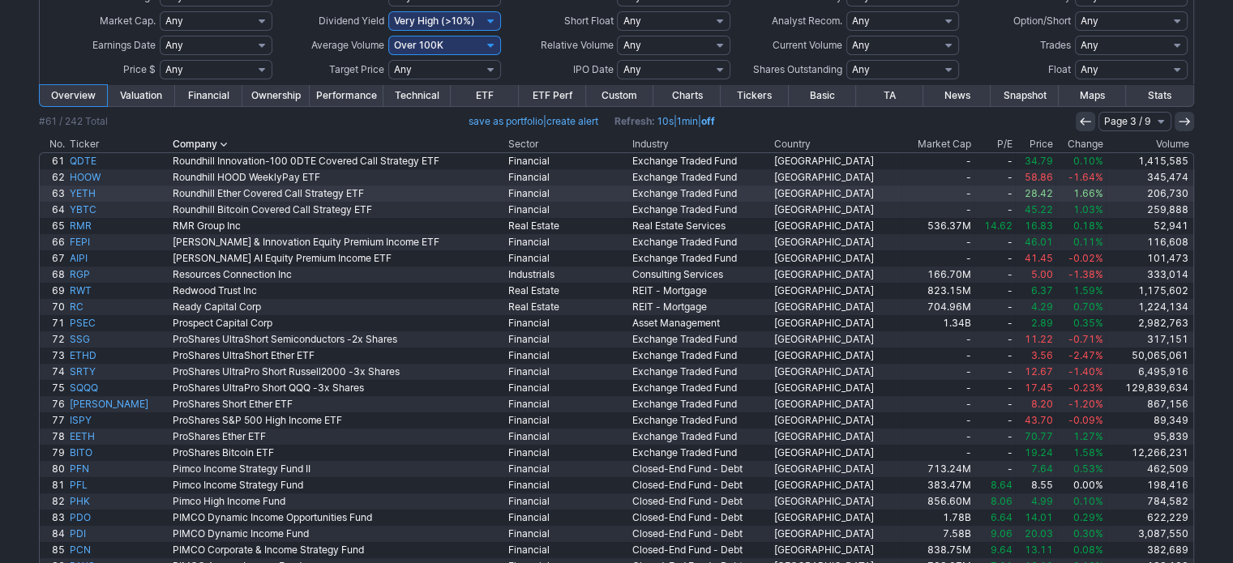
scroll to position [297, 0]
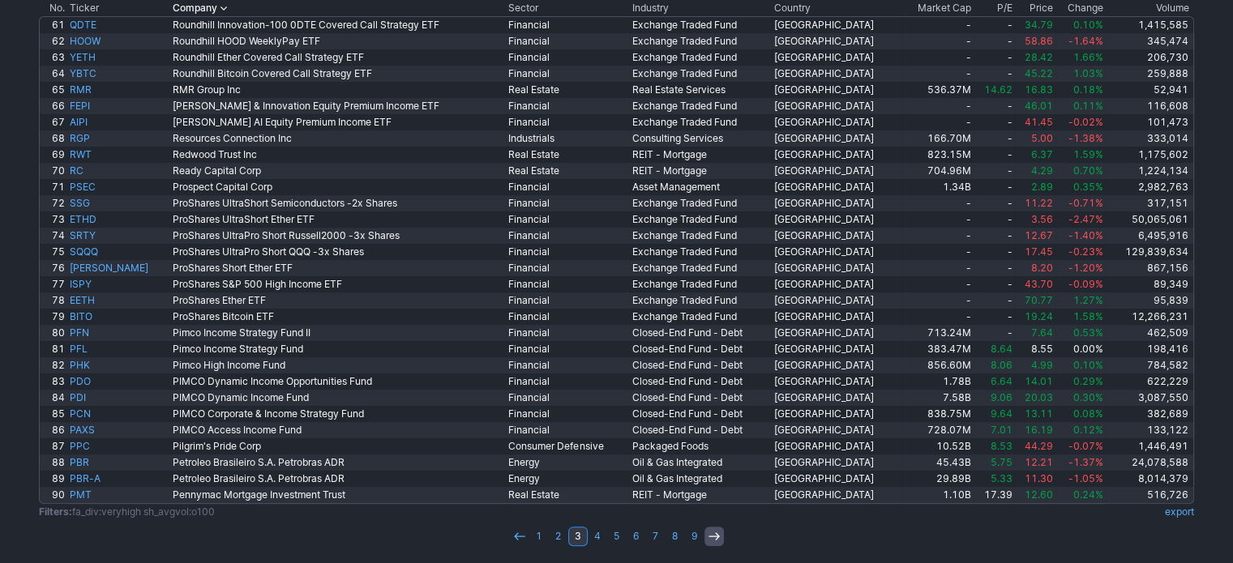
click at [710, 537] on icon at bounding box center [714, 536] width 13 height 13
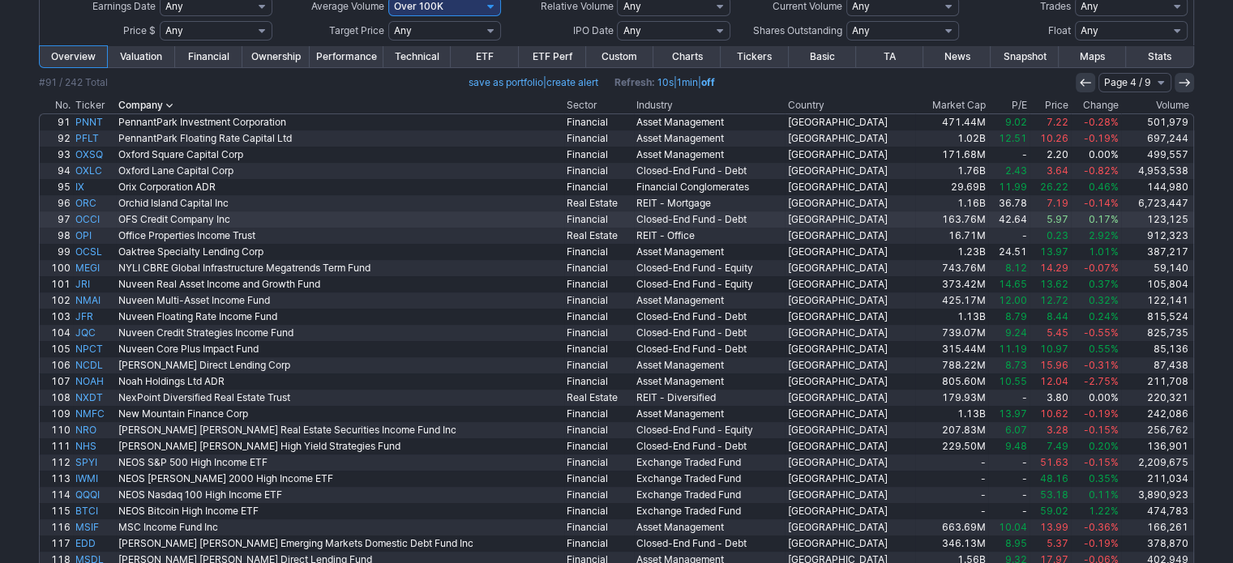
scroll to position [297, 0]
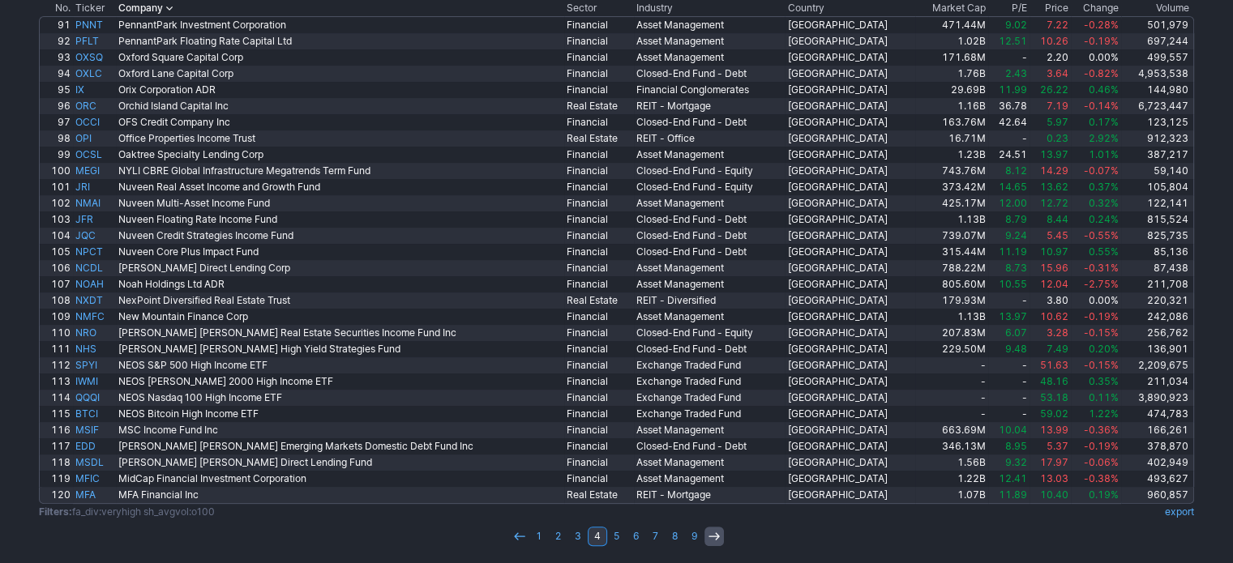
click at [719, 537] on icon at bounding box center [714, 536] width 13 height 13
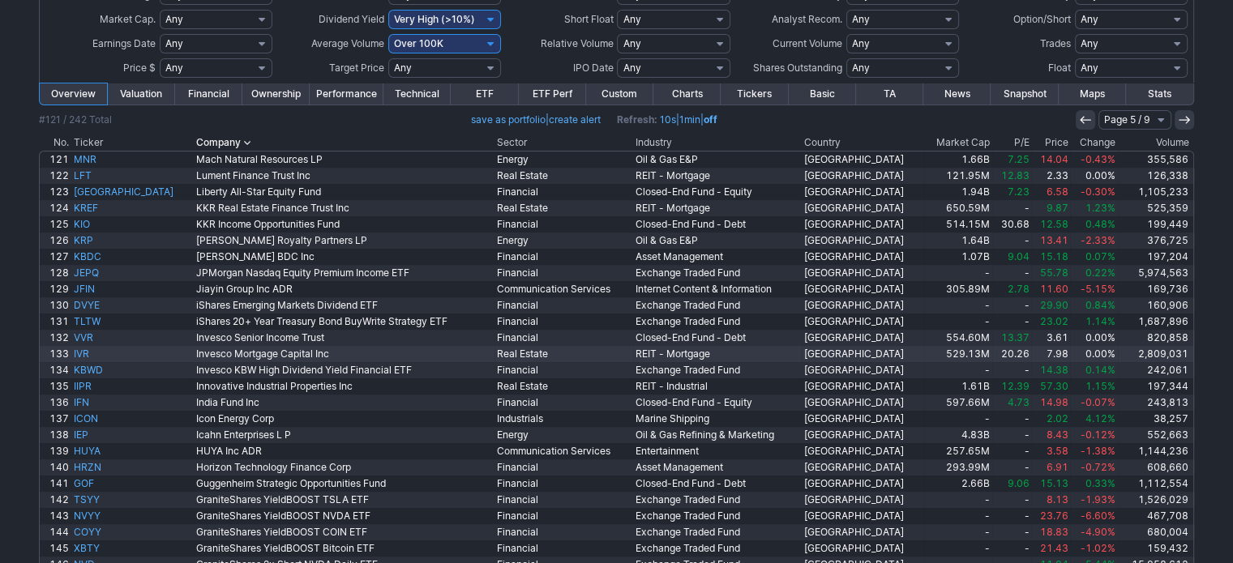
scroll to position [297, 0]
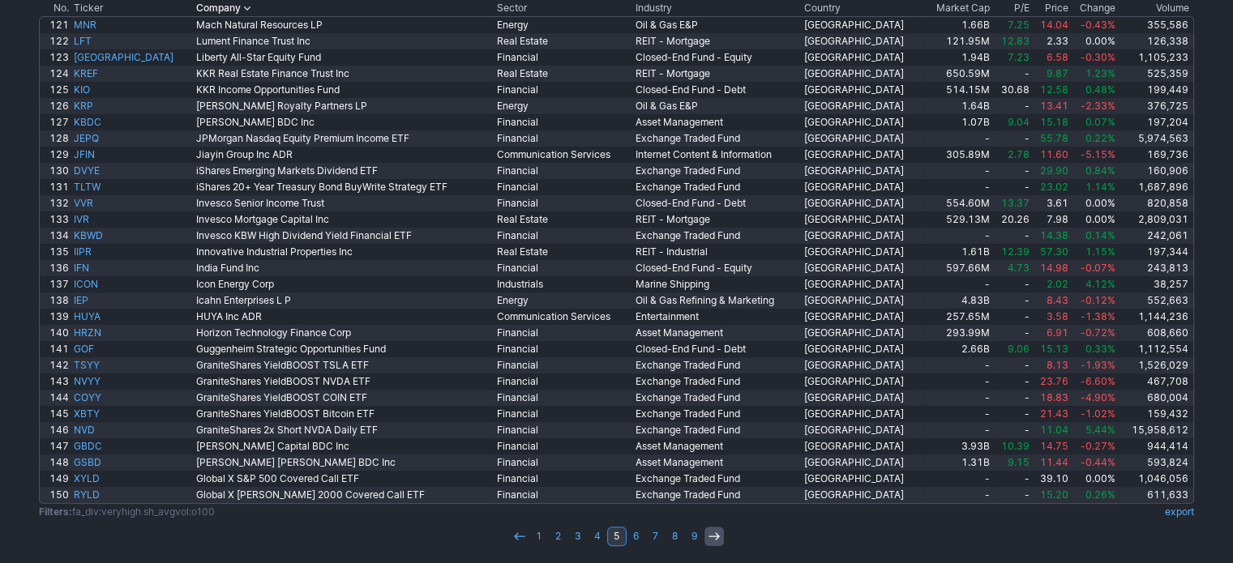
click at [713, 540] on icon at bounding box center [714, 536] width 13 height 13
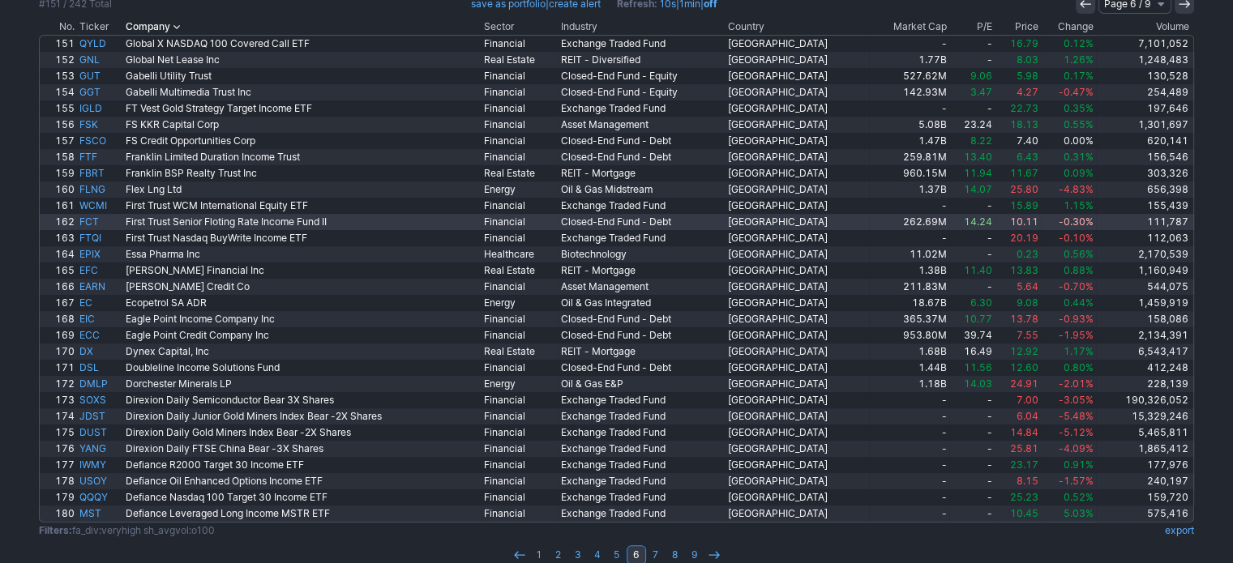
scroll to position [297, 0]
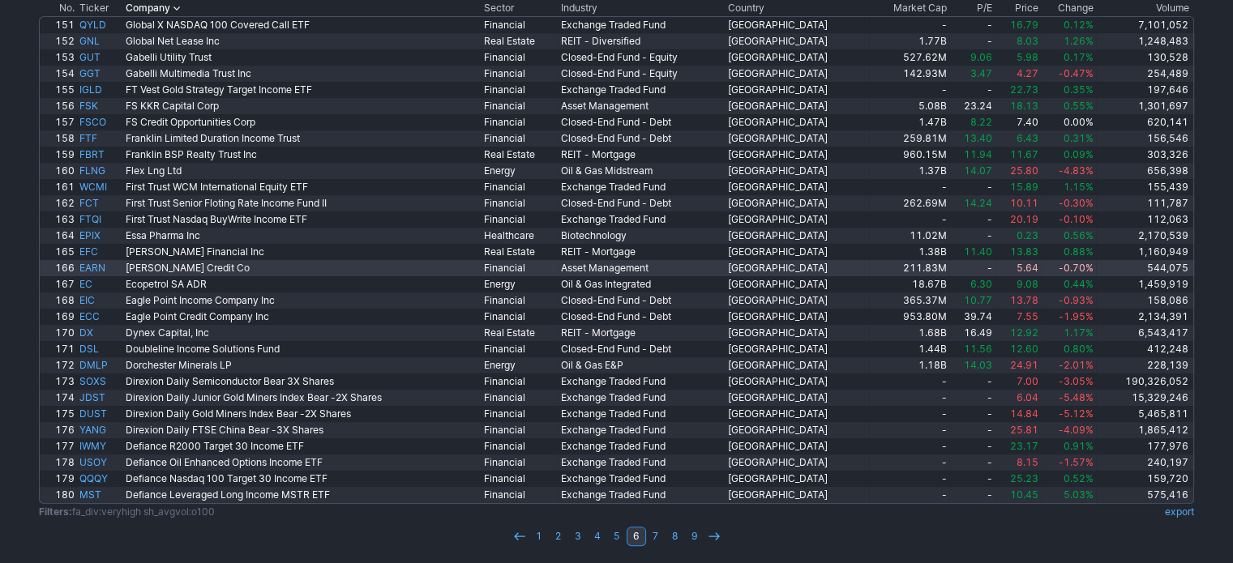
click at [217, 261] on link "Ellington Credit Co" at bounding box center [302, 268] width 358 height 16
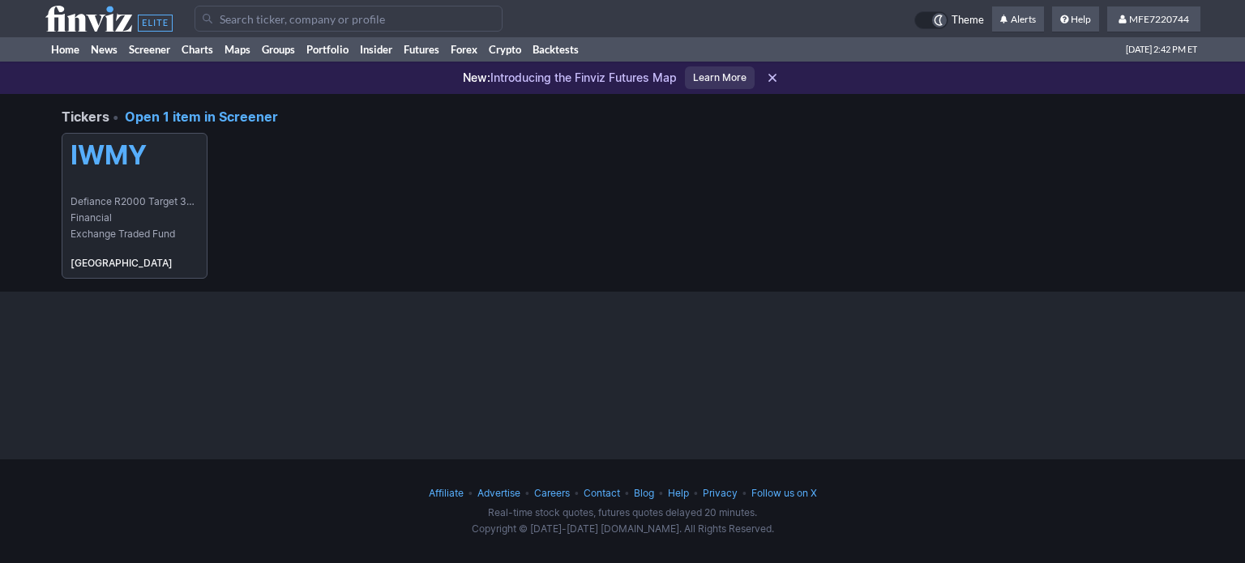
click at [118, 207] on span "Defiance R2000 Target 30 Income ETF" at bounding box center [135, 202] width 128 height 16
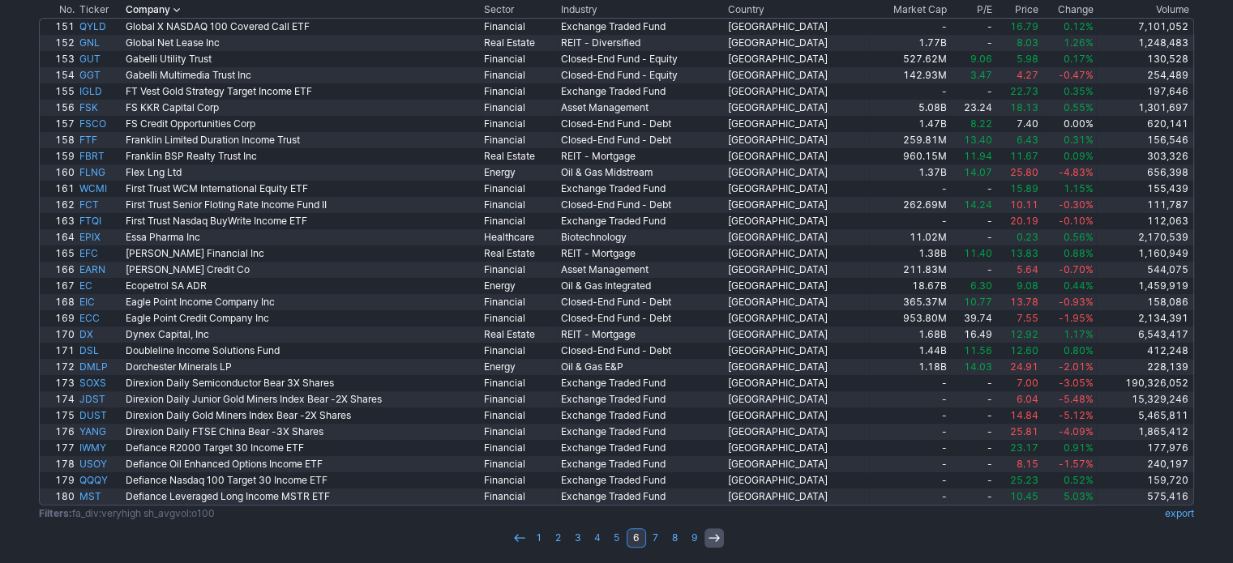
click at [713, 541] on icon at bounding box center [714, 538] width 13 height 13
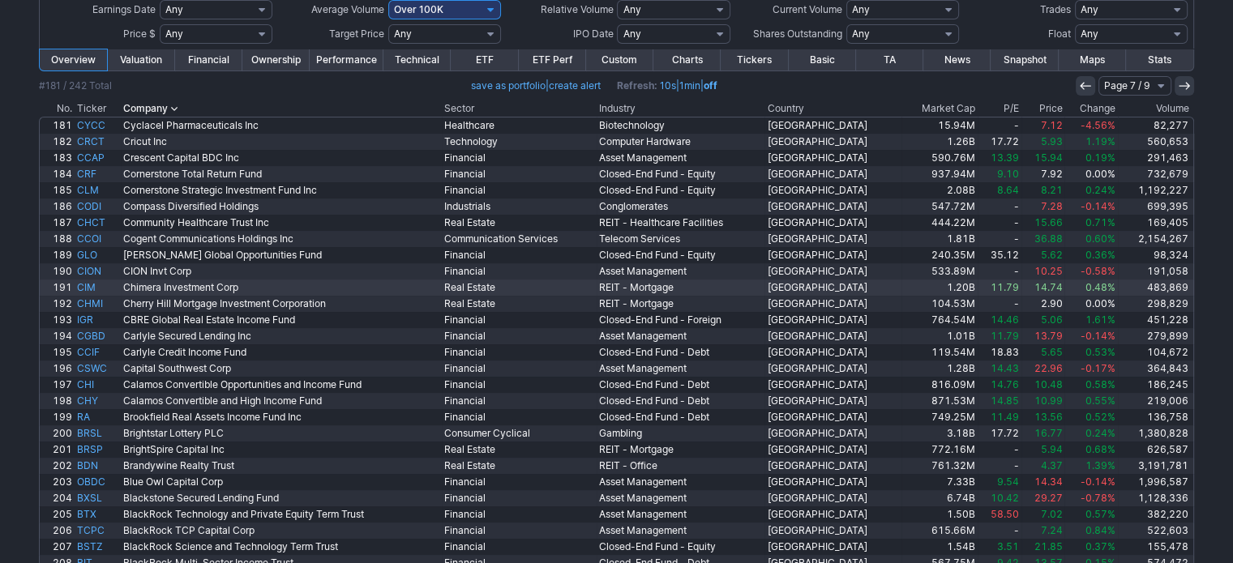
scroll to position [297, 0]
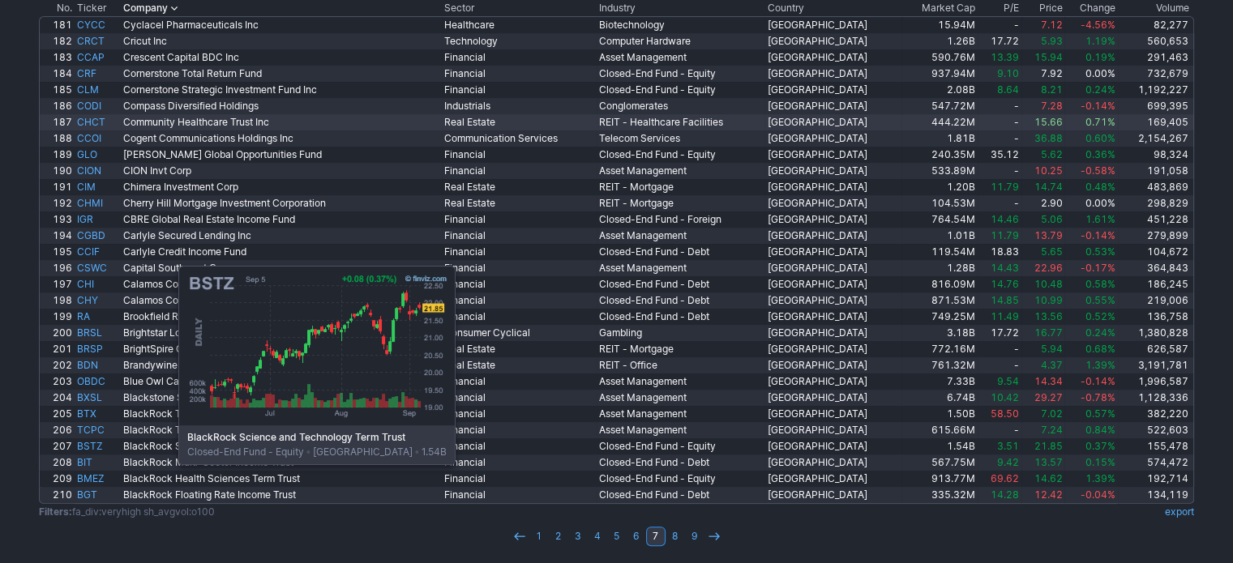
click at [235, 266] on link "Capital Southwest Corp" at bounding box center [281, 268] width 321 height 16
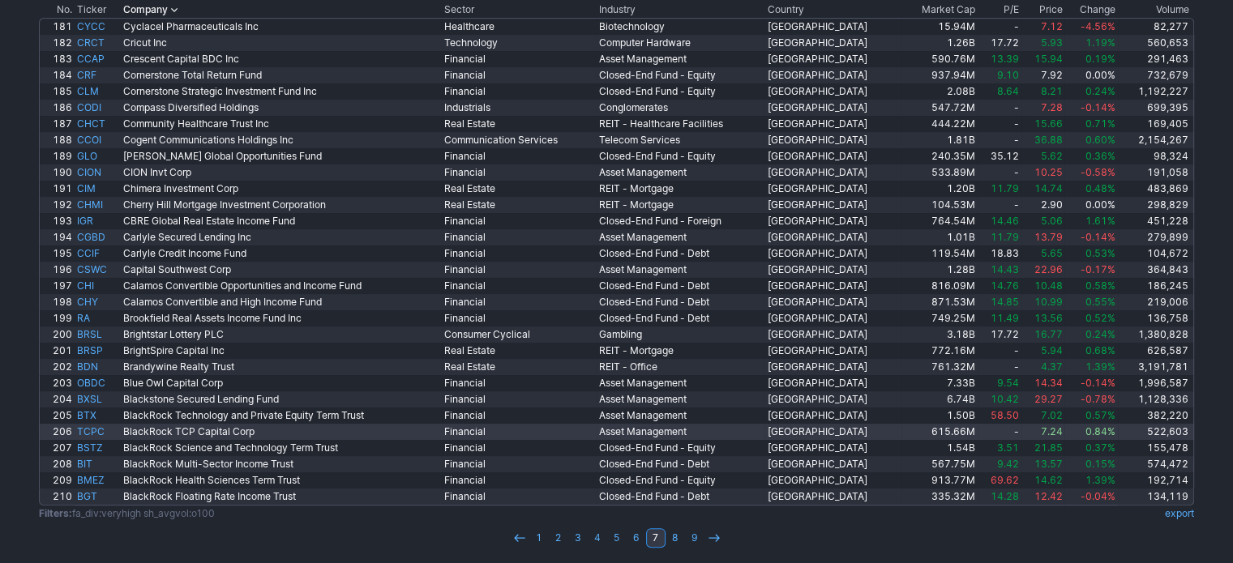
scroll to position [295, 0]
click at [715, 535] on icon at bounding box center [714, 538] width 13 height 13
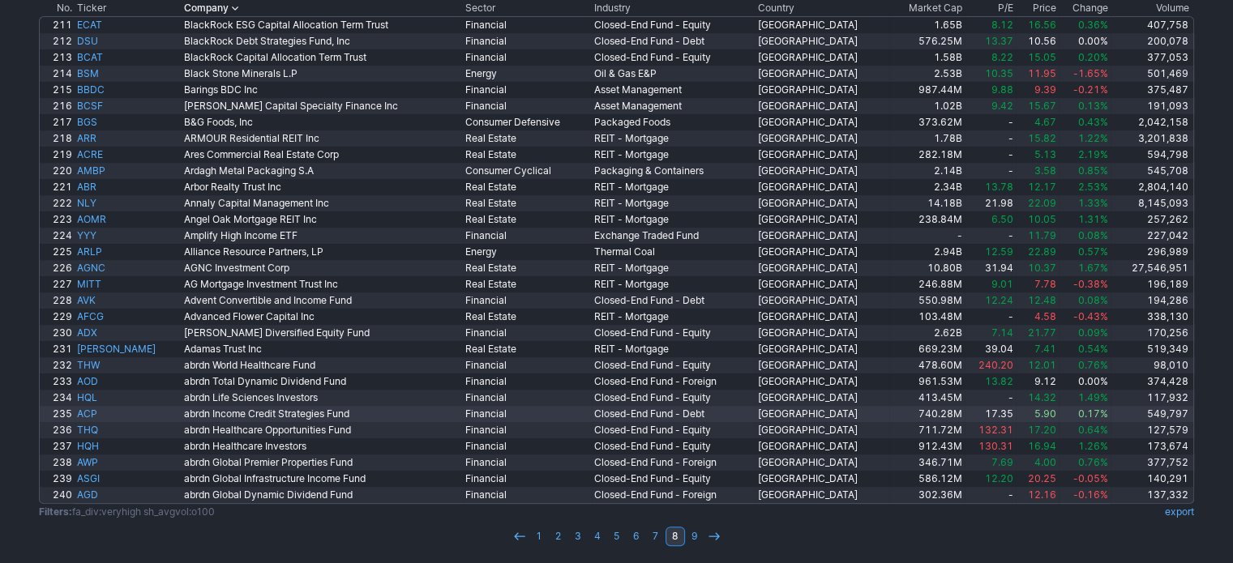
scroll to position [297, 0]
